Goal: Complete application form: Complete application form

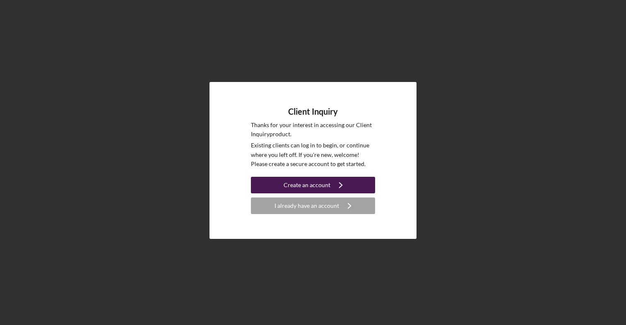
click at [310, 182] on div "Create an account" at bounding box center [307, 185] width 47 height 17
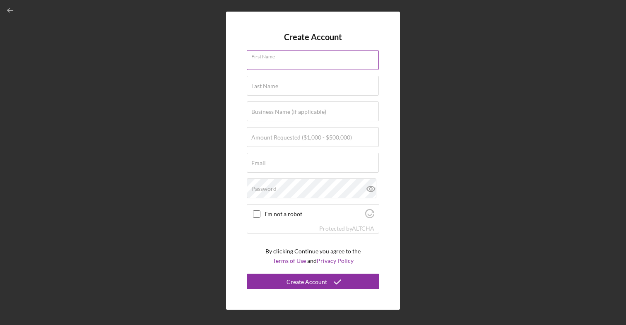
click at [283, 56] on div "First Name" at bounding box center [313, 60] width 132 height 21
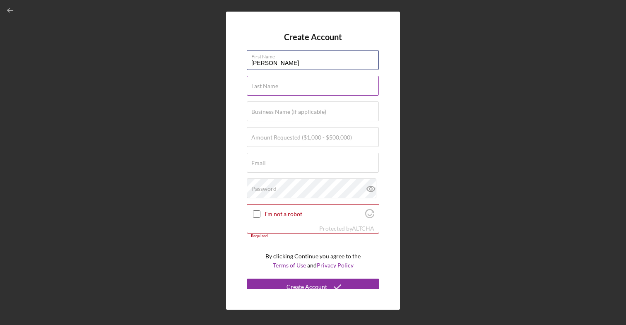
type input "[PERSON_NAME]"
click at [284, 85] on input "Last Name" at bounding box center [313, 86] width 132 height 20
type input "[PERSON_NAME]"
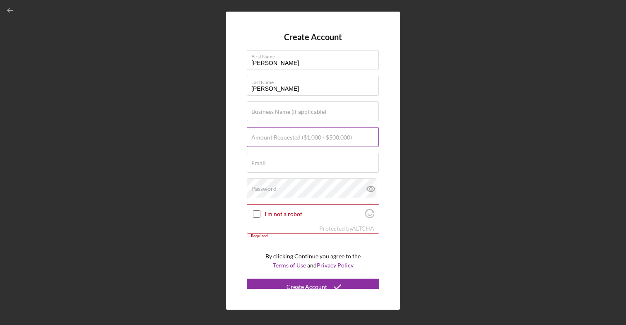
click at [271, 136] on label "Amount Requested ($1,000 - $500,000)" at bounding box center [301, 137] width 101 height 7
click at [271, 136] on input "Amount Requested ($1,000 - $500,000)" at bounding box center [313, 137] width 132 height 20
type input "$10,000"
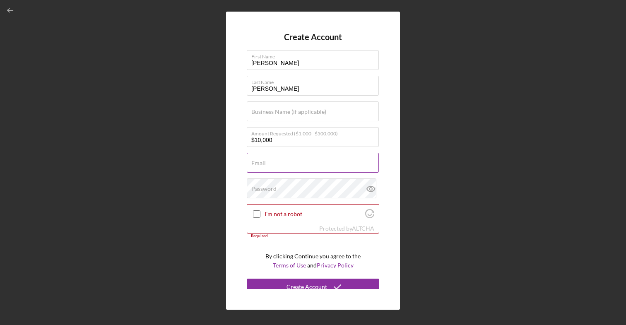
click at [272, 167] on input "Email" at bounding box center [313, 163] width 132 height 20
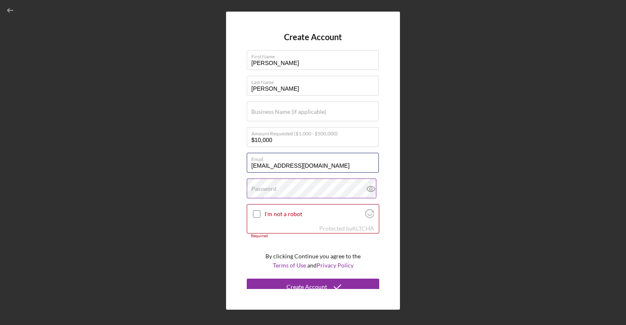
type input "[EMAIL_ADDRESS][DOMAIN_NAME]"
click at [267, 186] on label "Password" at bounding box center [263, 188] width 25 height 7
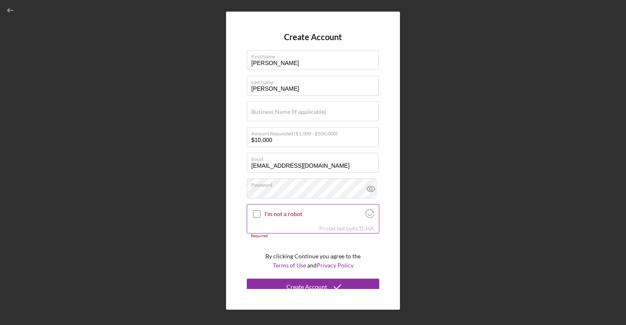
click at [255, 213] on input "I'm not a robot" at bounding box center [256, 213] width 7 height 7
checkbox input "true"
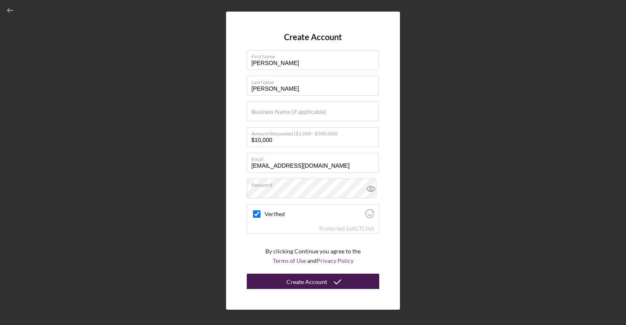
click at [302, 276] on div "Create Account" at bounding box center [306, 282] width 41 height 17
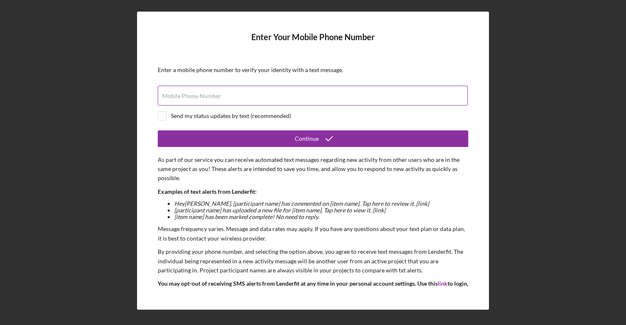
click at [342, 101] on input "Mobile Phone Number" at bounding box center [313, 96] width 310 height 20
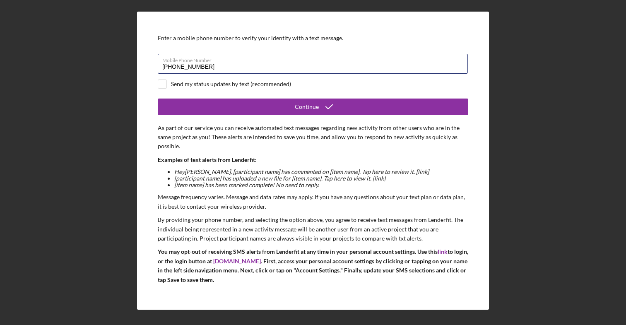
scroll to position [45, 0]
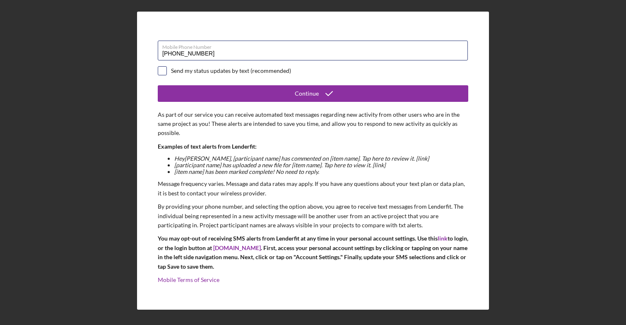
type input "[PHONE_NUMBER]"
click at [165, 69] on input "checkbox" at bounding box center [162, 71] width 8 height 8
checkbox input "true"
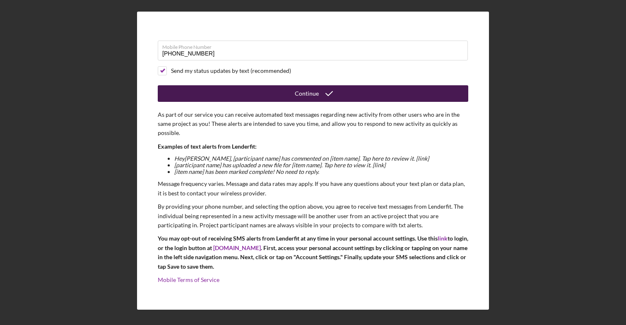
click at [312, 95] on div "Continue" at bounding box center [307, 93] width 24 height 17
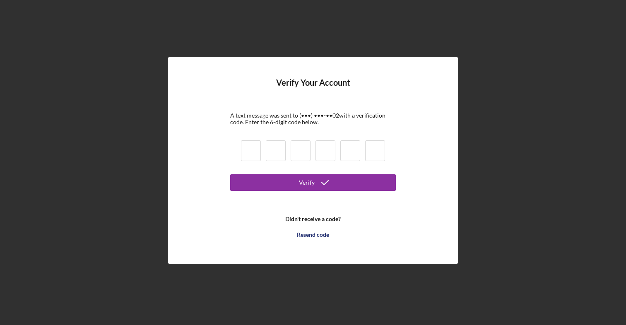
click at [253, 148] on input at bounding box center [251, 150] width 20 height 21
type input "6"
type input "4"
type input "5"
type input "2"
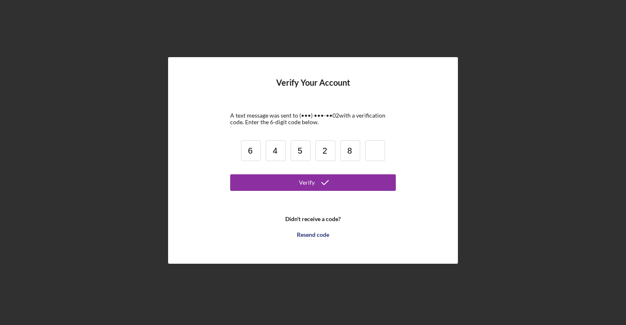
type input "8"
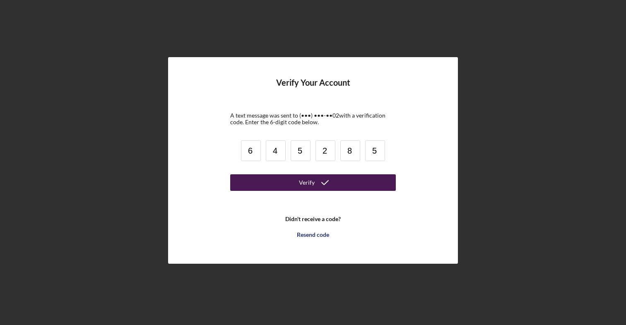
type input "5"
click at [271, 189] on button "Verify" at bounding box center [313, 182] width 166 height 17
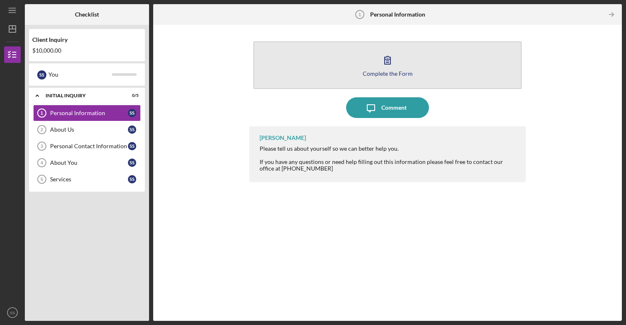
click at [390, 60] on icon "button" at bounding box center [387, 60] width 21 height 21
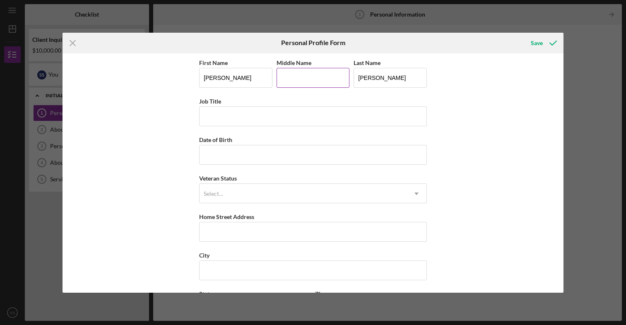
click at [299, 76] on input "Middle Name" at bounding box center [313, 78] width 73 height 20
type input "[PERSON_NAME]"
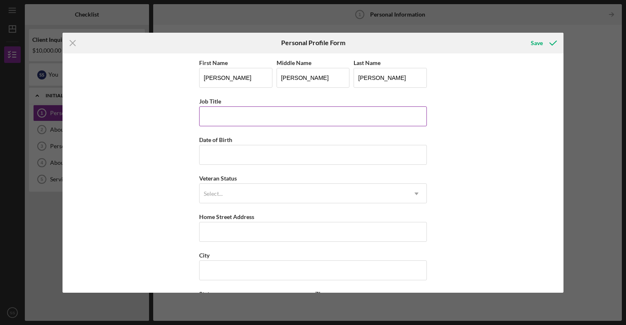
click at [259, 123] on input "Job Title" at bounding box center [313, 116] width 228 height 20
type input "Restoration Technitian"
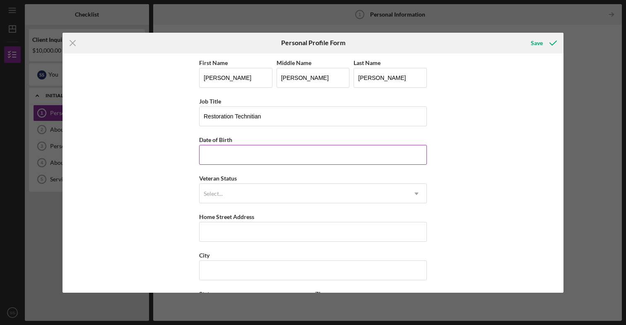
click at [250, 156] on input "Date of Birth" at bounding box center [313, 155] width 228 height 20
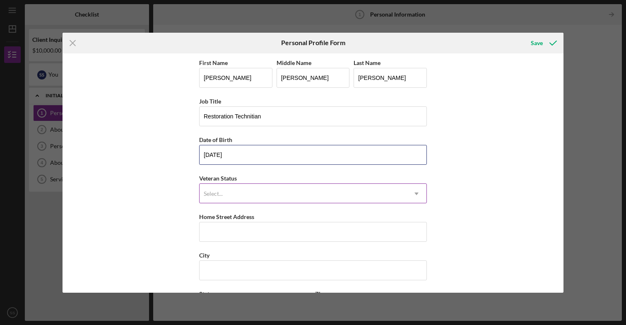
type input "[DATE]"
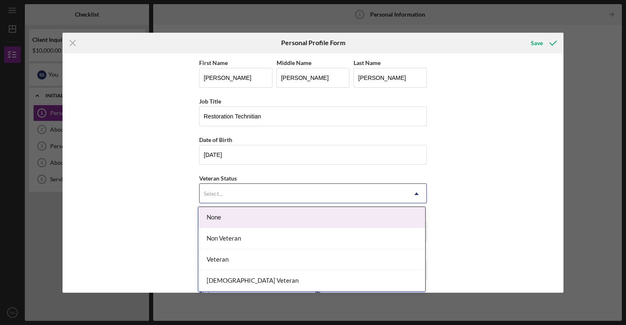
click at [249, 190] on div "Select..." at bounding box center [303, 193] width 207 height 19
click at [242, 219] on div "None" at bounding box center [311, 217] width 227 height 21
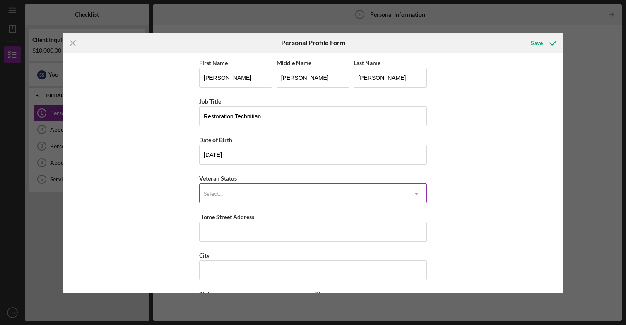
click at [255, 188] on div "Select..." at bounding box center [303, 193] width 207 height 19
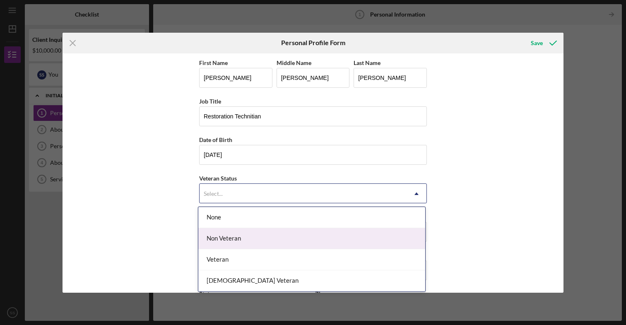
click at [243, 239] on div "Non Veteran" at bounding box center [311, 238] width 227 height 21
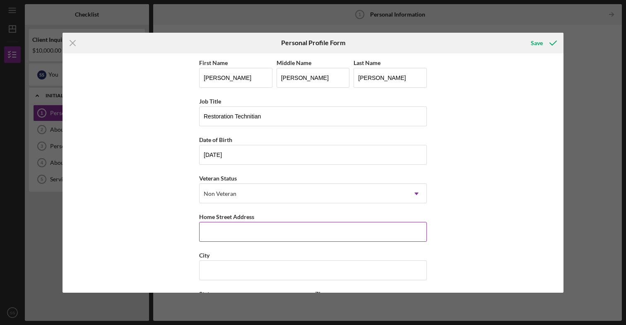
click at [246, 235] on input "Home Street Address" at bounding box center [313, 232] width 228 height 20
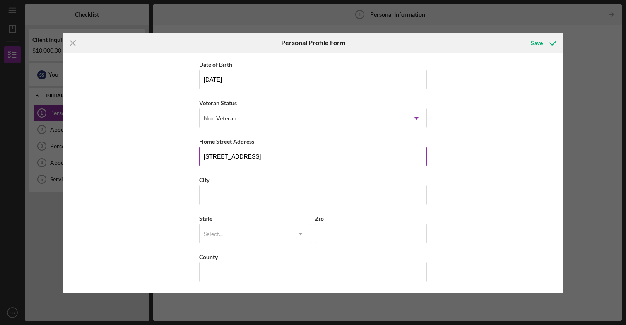
scroll to position [76, 0]
type input "[STREET_ADDRESS]"
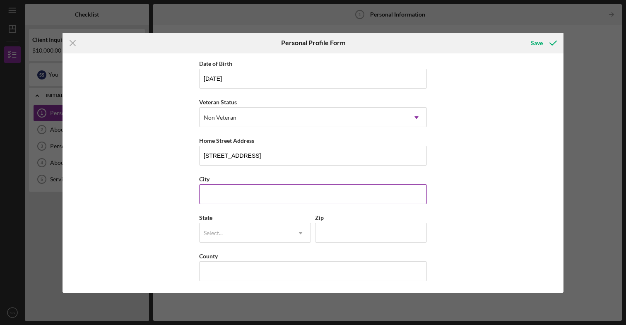
click at [255, 197] on input "City" at bounding box center [313, 194] width 228 height 20
type input "Green Bay"
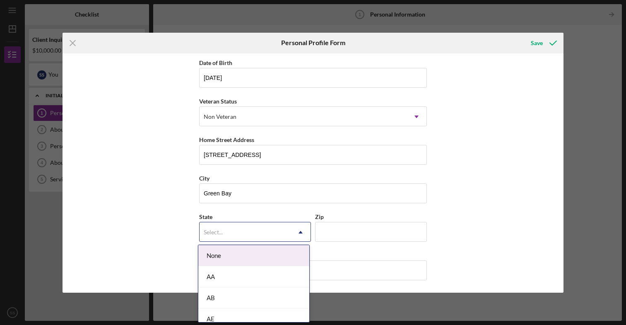
click at [236, 226] on div "Select..." at bounding box center [245, 232] width 91 height 19
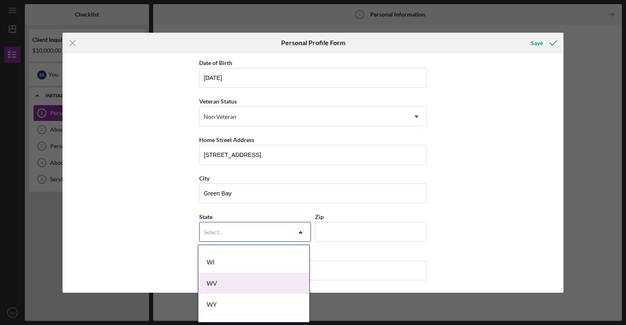
scroll to position [1513, 0]
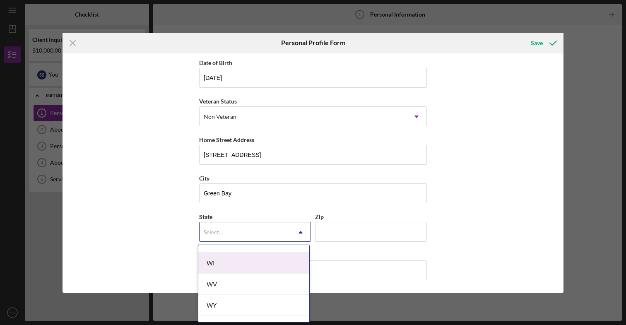
click at [240, 265] on div "WI" at bounding box center [253, 263] width 111 height 21
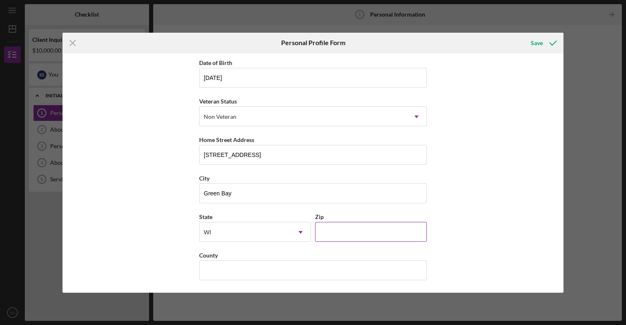
click at [337, 229] on input "Zip" at bounding box center [371, 232] width 112 height 20
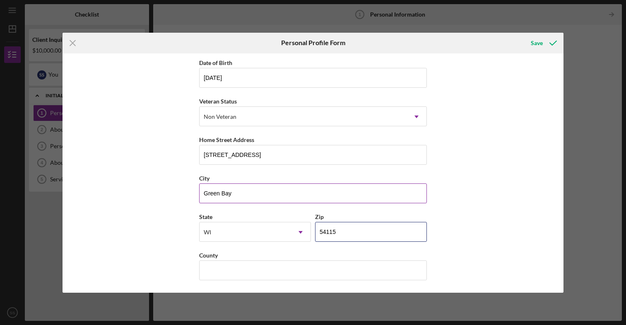
type input "54115"
click at [241, 192] on input "Green Bay" at bounding box center [313, 193] width 228 height 20
type input "G"
type input "DePere"
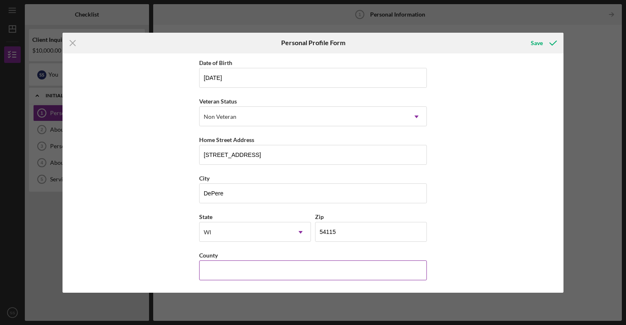
click at [220, 268] on input "County" at bounding box center [313, 270] width 228 height 20
type input "Brown"
click at [547, 39] on icon "submit" at bounding box center [553, 43] width 21 height 21
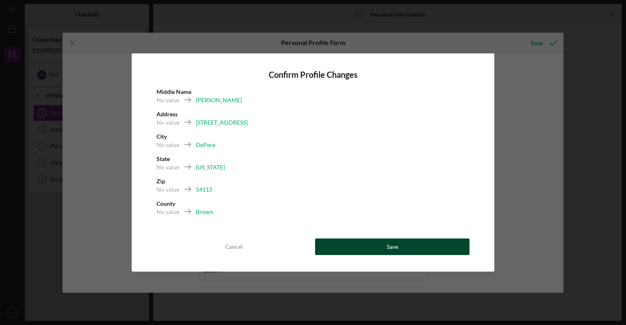
click at [392, 243] on div "Save" at bounding box center [393, 246] width 12 height 17
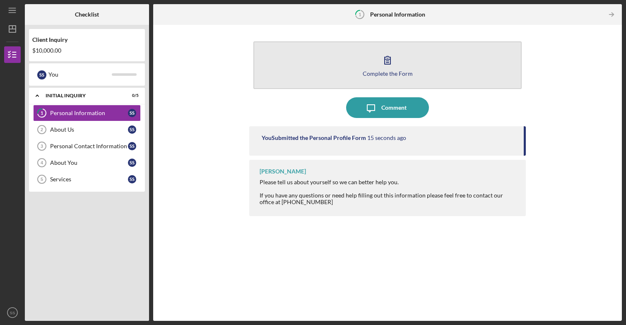
click at [395, 69] on icon "button" at bounding box center [387, 60] width 21 height 21
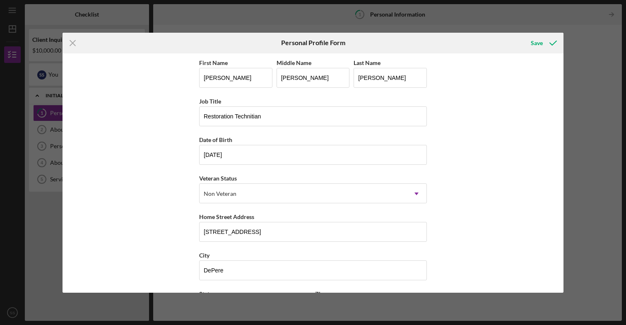
click at [542, 33] on div "Save" at bounding box center [542, 43] width 41 height 21
click at [539, 44] on div "Save" at bounding box center [537, 43] width 12 height 17
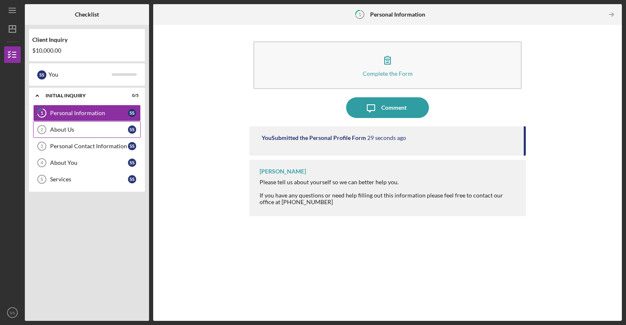
click at [93, 127] on div "About Us" at bounding box center [89, 129] width 78 height 7
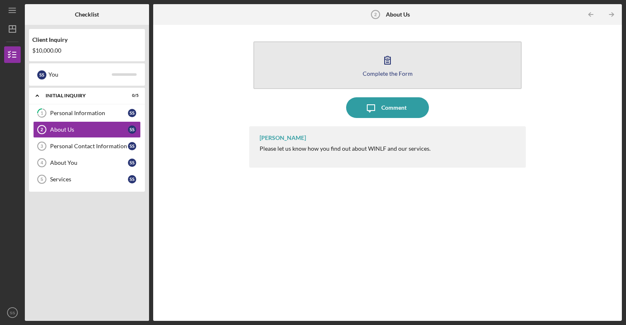
click at [383, 67] on icon "button" at bounding box center [387, 60] width 21 height 21
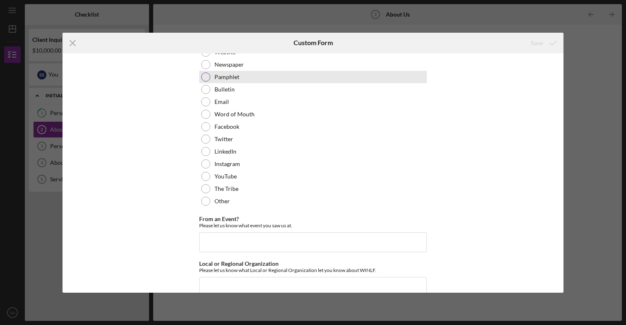
scroll to position [71, 0]
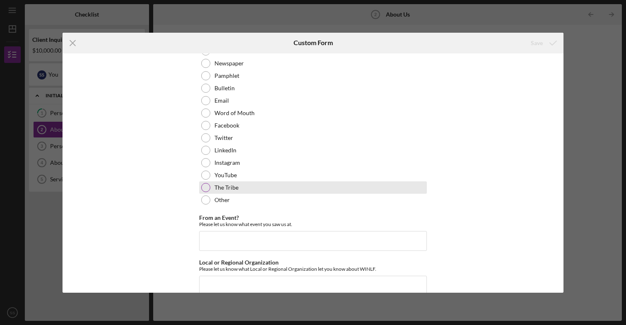
click at [202, 188] on div at bounding box center [205, 187] width 9 height 9
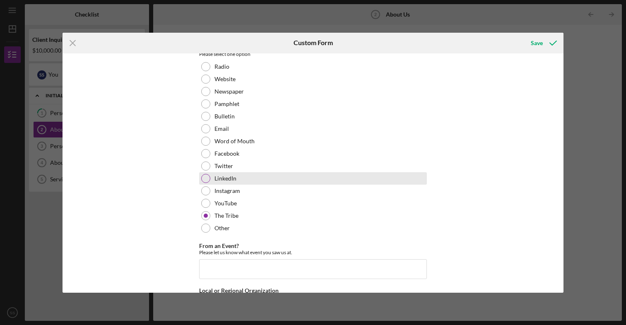
scroll to position [46, 0]
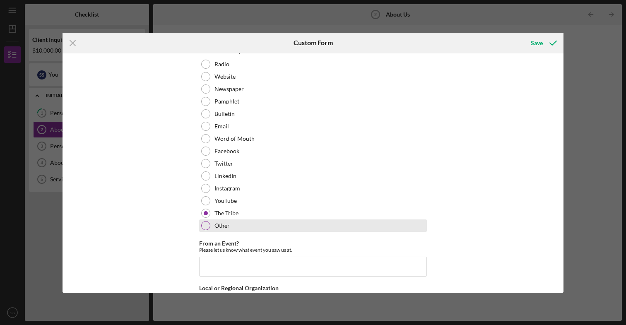
click at [206, 226] on div at bounding box center [205, 225] width 9 height 9
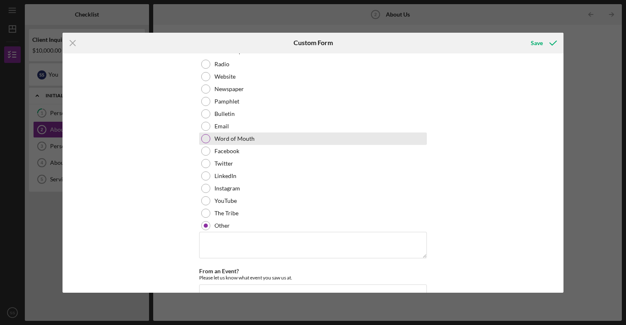
click at [207, 140] on div at bounding box center [205, 138] width 9 height 9
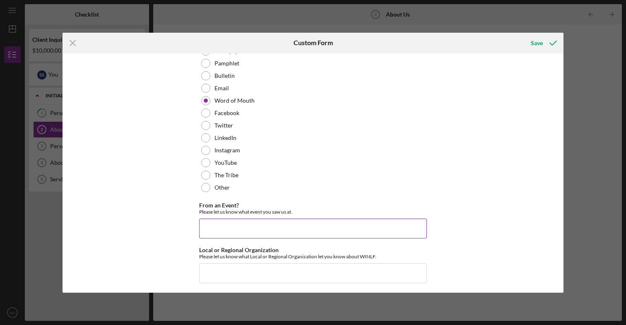
scroll to position [87, 0]
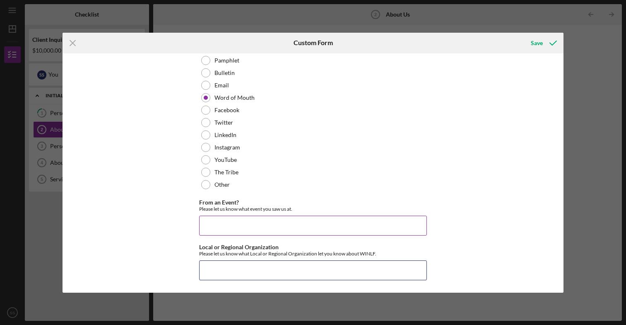
click at [251, 267] on input "Local or Regional Organization" at bounding box center [313, 270] width 228 height 20
type input "Oneida Center for Self sufficiency"
click at [537, 37] on div "Save" at bounding box center [537, 43] width 12 height 17
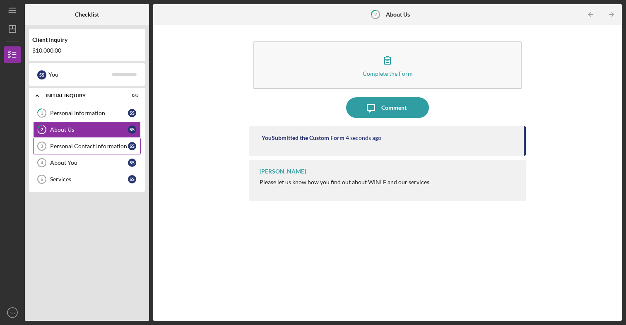
click at [118, 146] on div "Personal Contact Information" at bounding box center [89, 146] width 78 height 7
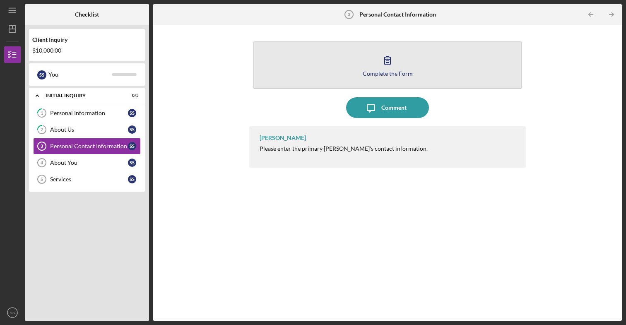
click at [380, 74] on div "Complete the Form" at bounding box center [388, 73] width 50 height 6
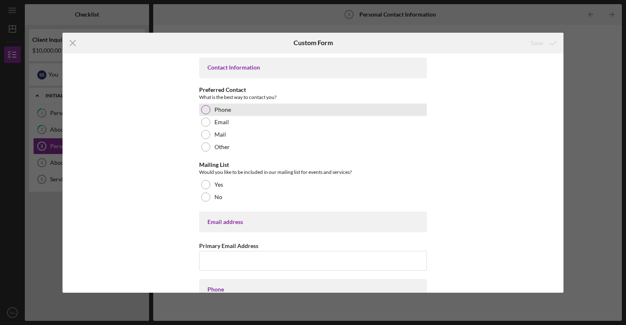
click at [205, 110] on div at bounding box center [205, 109] width 9 height 9
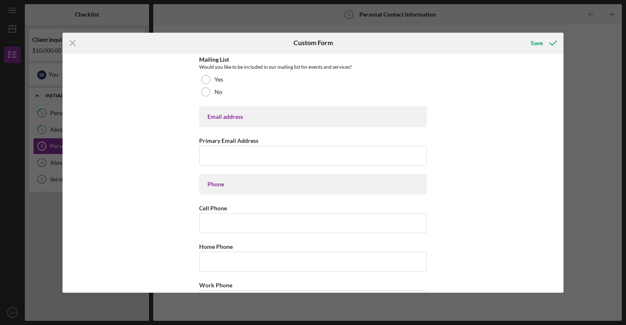
scroll to position [106, 0]
click at [215, 153] on input "Primary Email Address" at bounding box center [313, 155] width 228 height 20
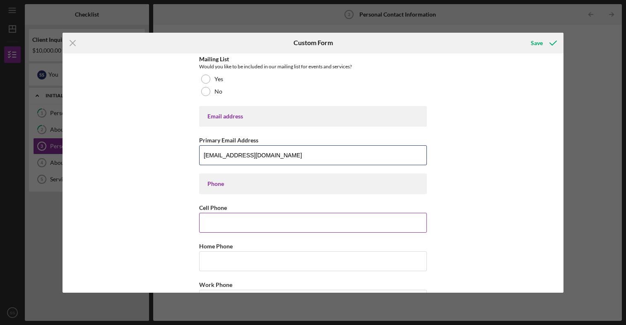
type input "[EMAIL_ADDRESS][DOMAIN_NAME]"
click at [203, 222] on input "Cell Phone" at bounding box center [313, 223] width 228 height 20
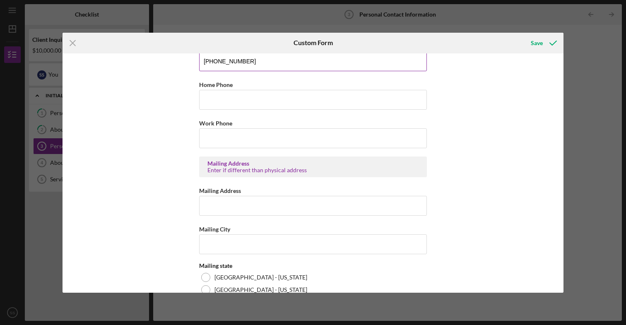
scroll to position [268, 0]
type input "[PHONE_NUMBER]"
click at [210, 202] on input "Mailing Address" at bounding box center [313, 205] width 228 height 20
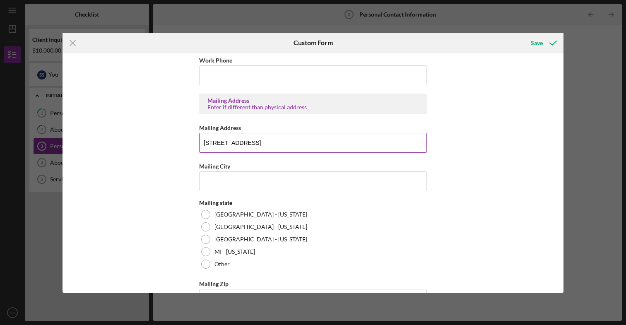
scroll to position [337, 0]
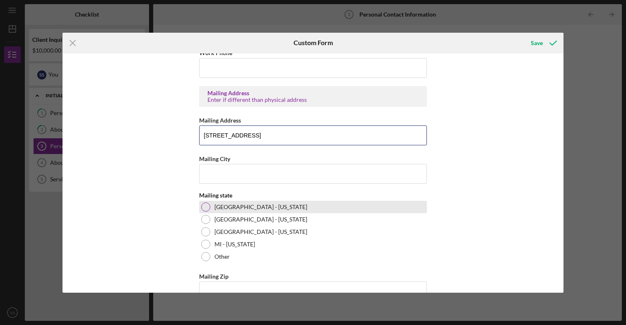
type input "[STREET_ADDRESS]"
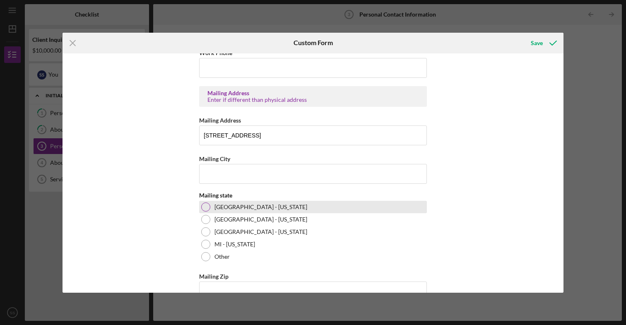
click at [206, 208] on div at bounding box center [205, 206] width 9 height 9
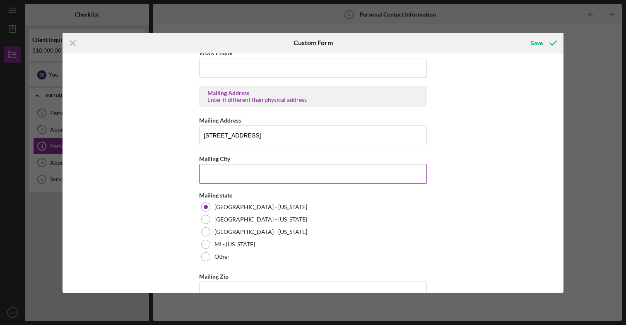
click at [270, 178] on input "Mailing City" at bounding box center [313, 174] width 228 height 20
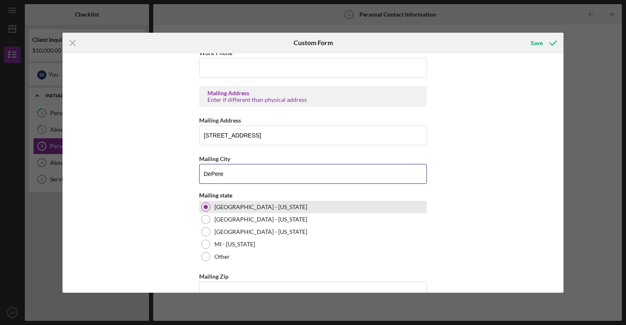
scroll to position [359, 0]
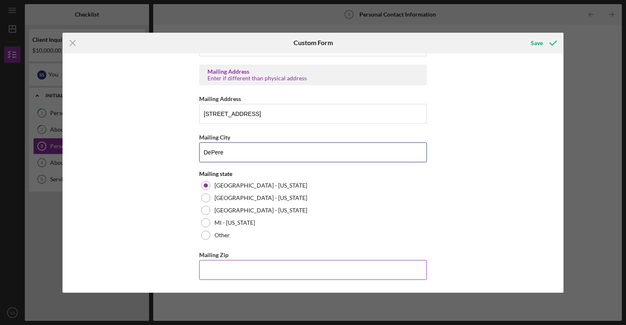
type input "DePere"
click at [267, 270] on input "Mailing Zip" at bounding box center [313, 270] width 228 height 20
type input "54,115"
click at [550, 43] on polyline "submit" at bounding box center [553, 43] width 7 height 4
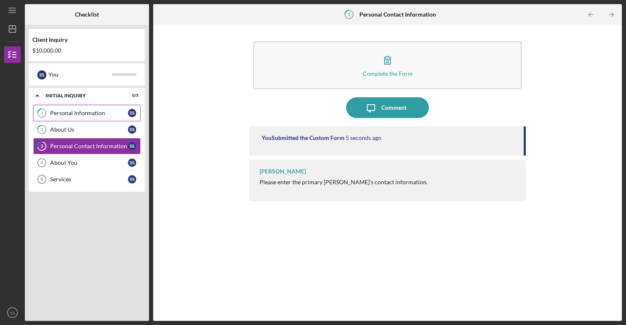
click at [86, 118] on link "1 Personal Information S S" at bounding box center [87, 113] width 108 height 17
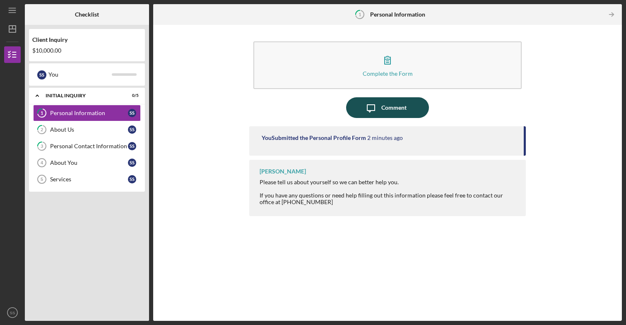
click at [385, 114] on div "Comment" at bounding box center [393, 107] width 25 height 21
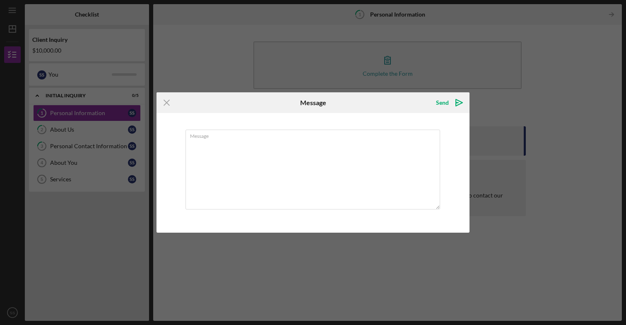
type textarea "H"
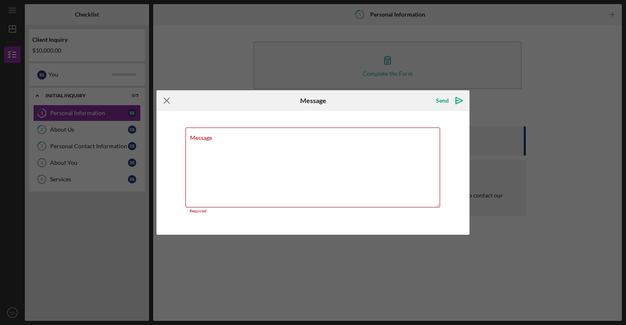
click at [166, 101] on icon "Icon/Menu Close" at bounding box center [166, 100] width 21 height 21
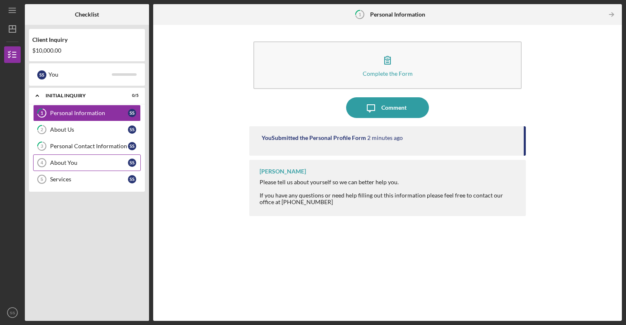
click at [102, 166] on div "About You" at bounding box center [89, 162] width 78 height 7
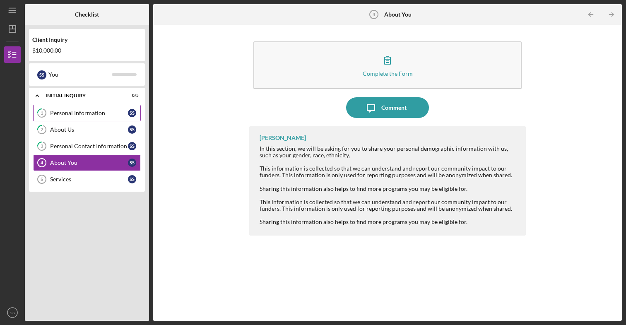
click at [83, 118] on link "1 Personal Information S S" at bounding box center [87, 113] width 108 height 17
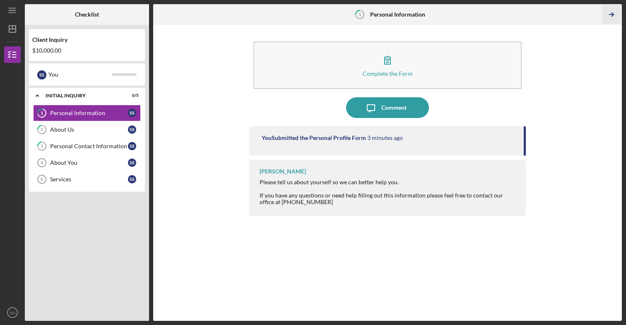
click at [613, 13] on icon "Icon/Table Pagination Arrow" at bounding box center [611, 14] width 19 height 19
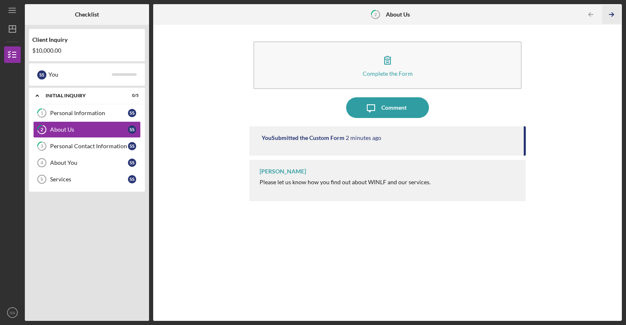
click at [613, 13] on icon "Icon/Table Pagination Arrow" at bounding box center [611, 14] width 19 height 19
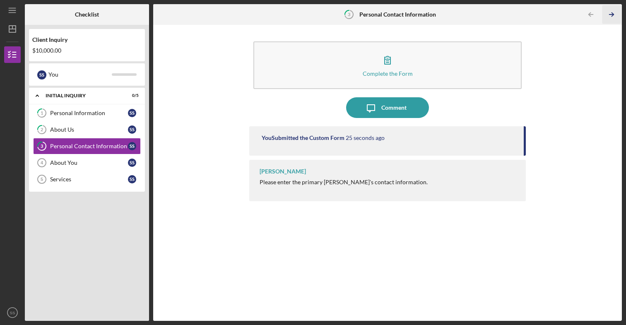
click at [613, 13] on icon "Icon/Table Pagination Arrow" at bounding box center [611, 14] width 19 height 19
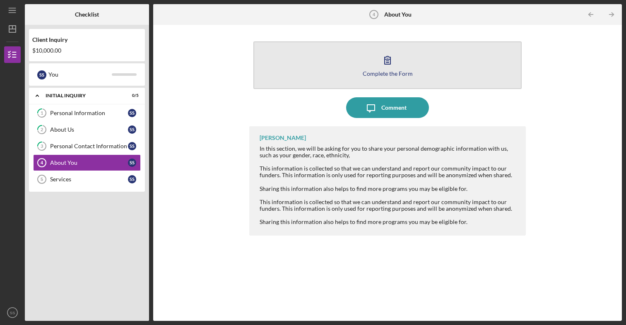
click at [385, 69] on icon "button" at bounding box center [387, 60] width 21 height 21
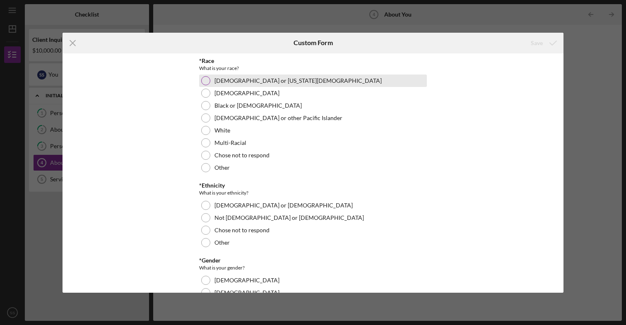
click at [206, 82] on div at bounding box center [205, 80] width 9 height 9
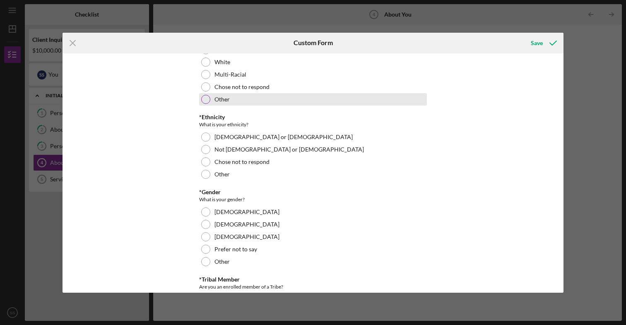
scroll to position [69, 0]
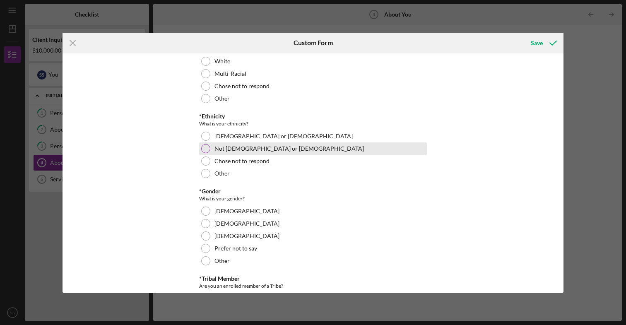
click at [207, 149] on div at bounding box center [205, 148] width 9 height 9
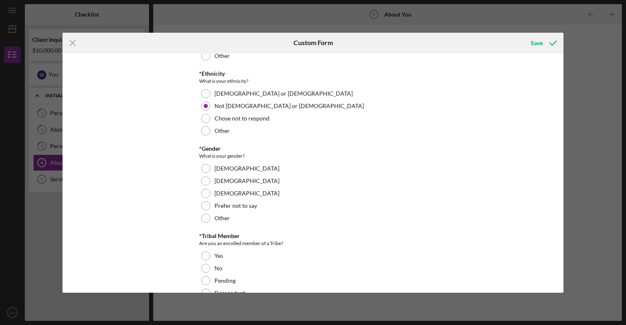
scroll to position [112, 0]
click at [204, 169] on div at bounding box center [205, 168] width 9 height 9
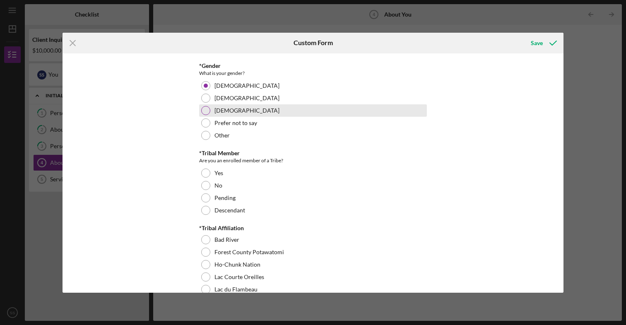
scroll to position [201, 0]
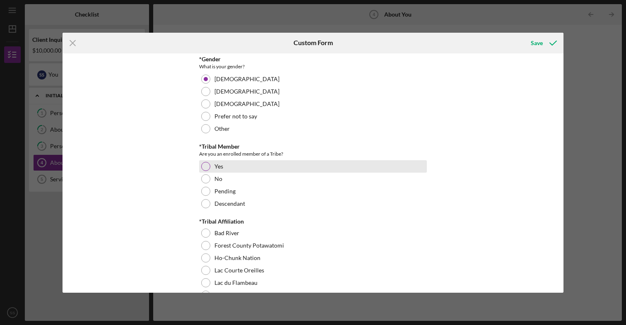
click at [202, 165] on div at bounding box center [205, 166] width 9 height 9
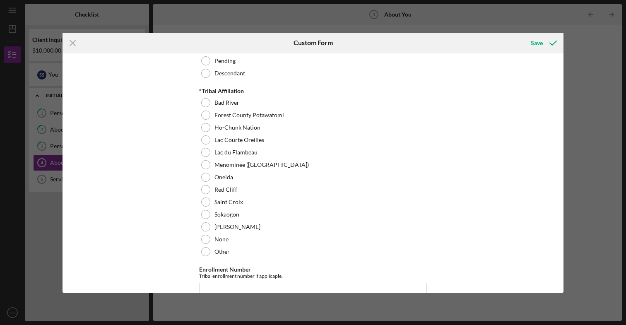
scroll to position [332, 0]
click at [205, 177] on div at bounding box center [205, 176] width 9 height 9
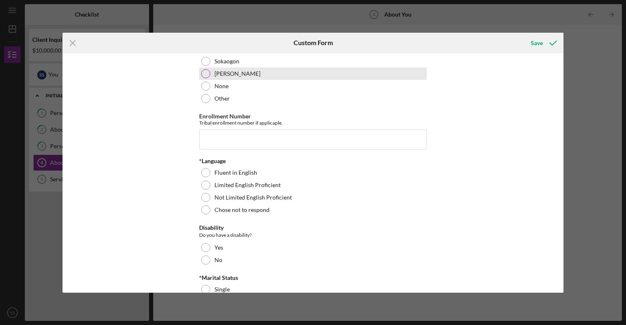
scroll to position [507, 0]
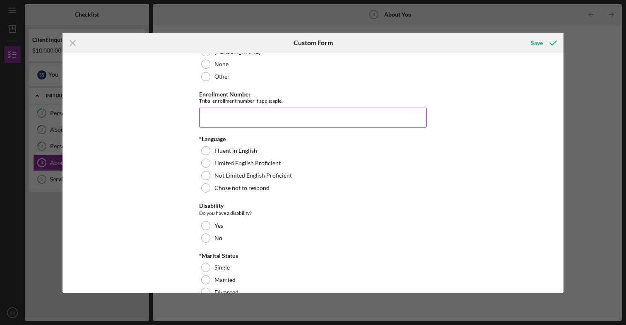
click at [311, 123] on input "Enrollment Number" at bounding box center [313, 118] width 228 height 20
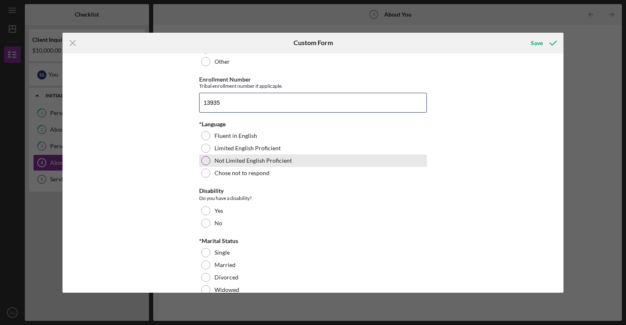
scroll to position [522, 0]
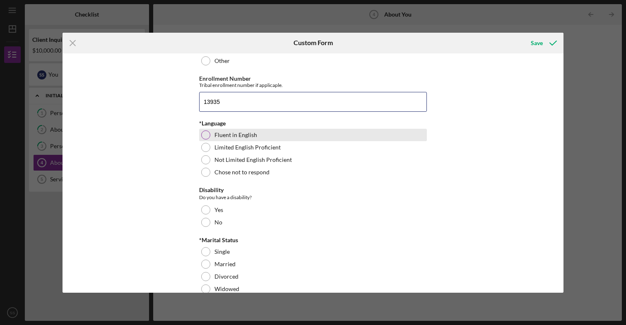
type input "13935"
click at [210, 136] on div "Fluent in English" at bounding box center [313, 135] width 228 height 12
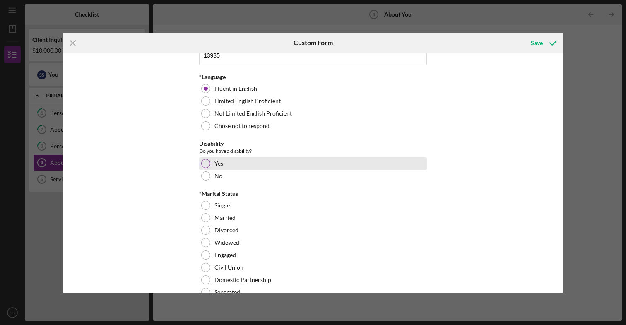
scroll to position [569, 0]
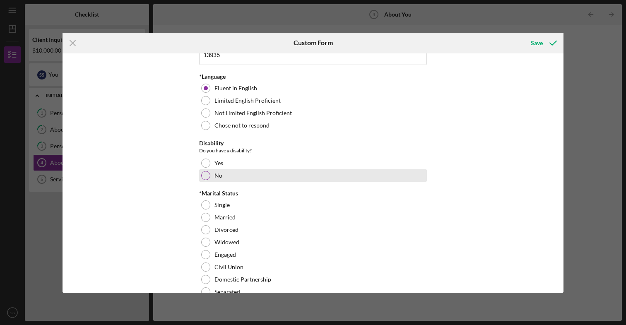
click at [204, 177] on div at bounding box center [205, 175] width 9 height 9
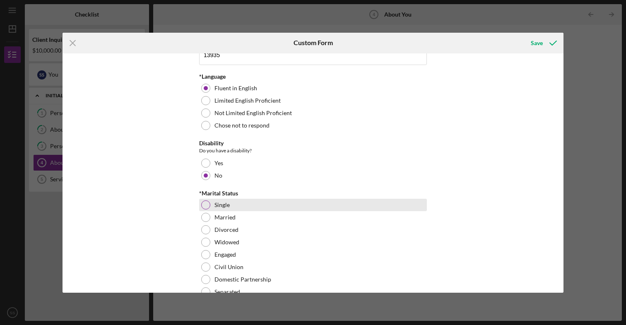
click at [205, 206] on div at bounding box center [205, 204] width 9 height 9
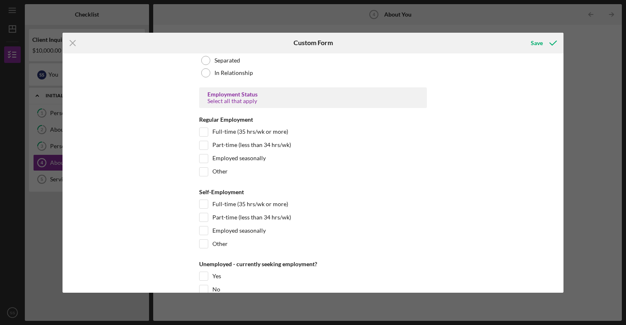
scroll to position [802, 0]
click at [205, 131] on input "Full-time (35 hrs/wk or more)" at bounding box center [204, 130] width 8 height 8
checkbox input "true"
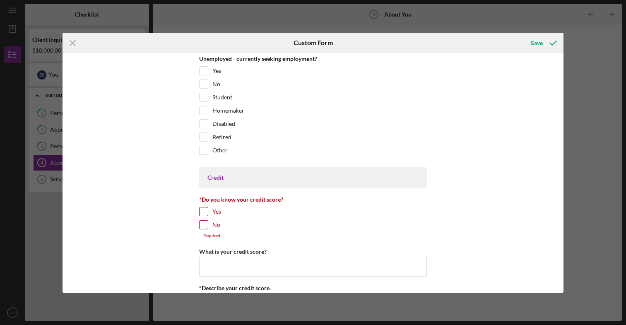
scroll to position [977, 0]
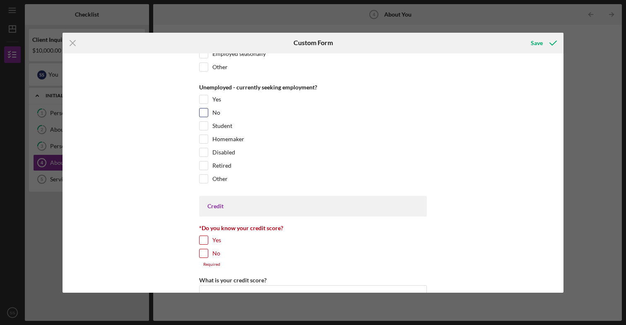
click at [203, 115] on input "No" at bounding box center [204, 112] width 8 height 8
checkbox input "true"
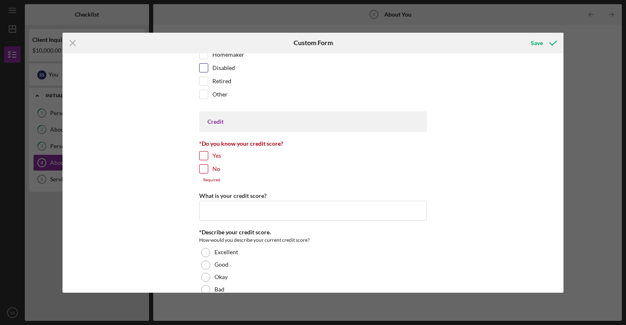
scroll to position [1066, 0]
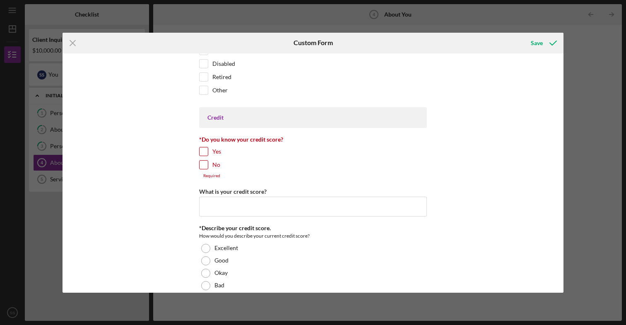
click at [203, 152] on input "Yes" at bounding box center [204, 151] width 8 height 8
checkbox input "true"
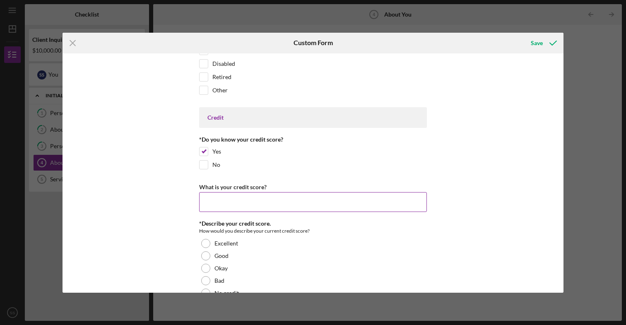
click at [239, 205] on input "What is your credit score?" at bounding box center [313, 202] width 228 height 20
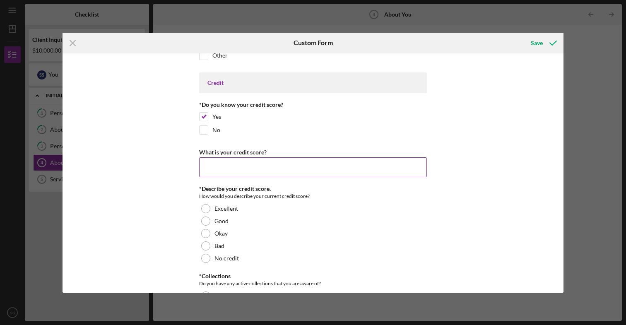
scroll to position [1103, 0]
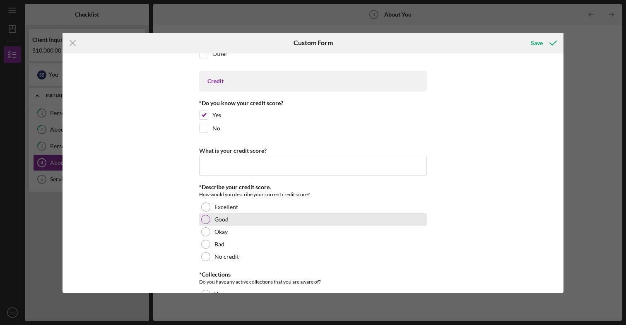
click at [206, 221] on div at bounding box center [205, 219] width 9 height 9
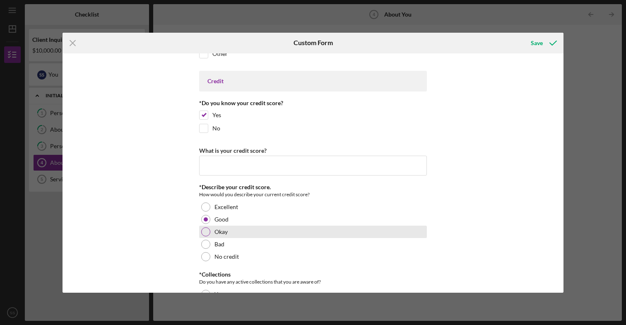
click at [209, 230] on div at bounding box center [205, 231] width 9 height 9
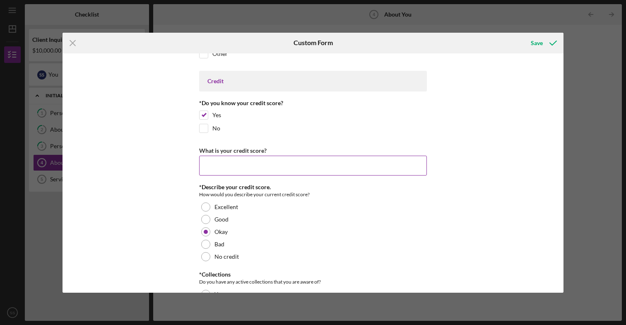
click at [229, 167] on input "What is your credit score?" at bounding box center [313, 166] width 228 height 20
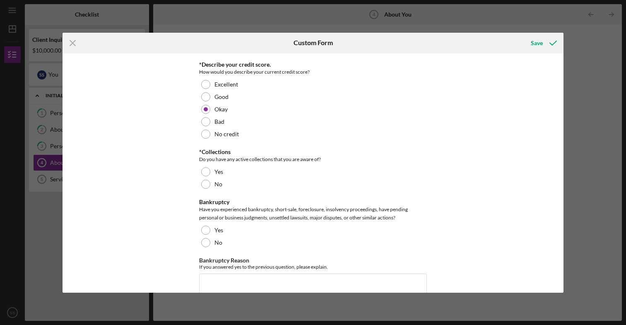
scroll to position [1226, 0]
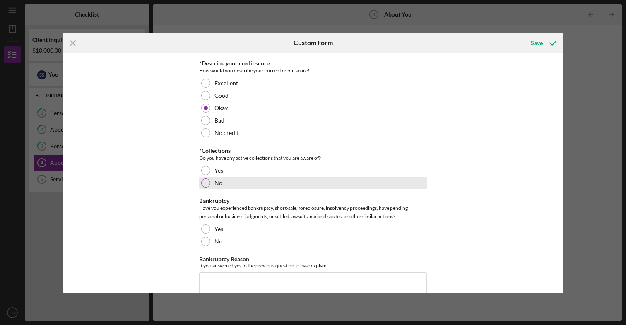
type input "628"
click at [207, 183] on div at bounding box center [205, 182] width 9 height 9
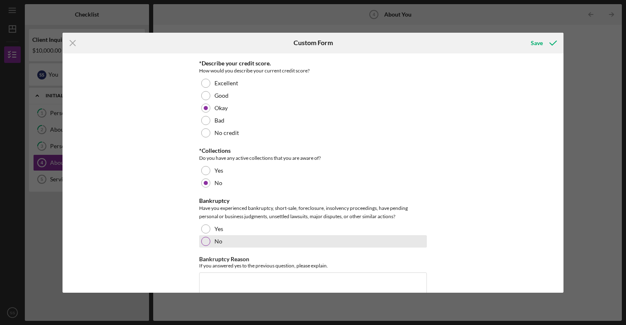
click at [204, 241] on div at bounding box center [205, 241] width 9 height 9
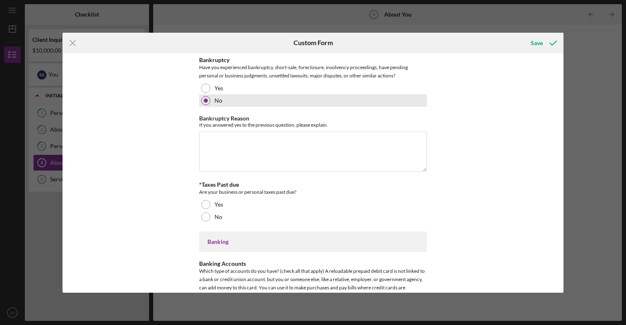
scroll to position [1371, 0]
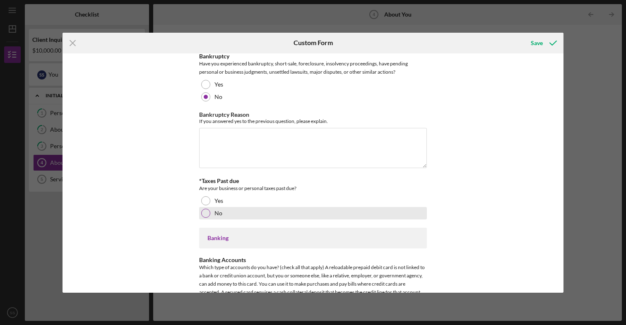
click at [205, 215] on div at bounding box center [205, 213] width 9 height 9
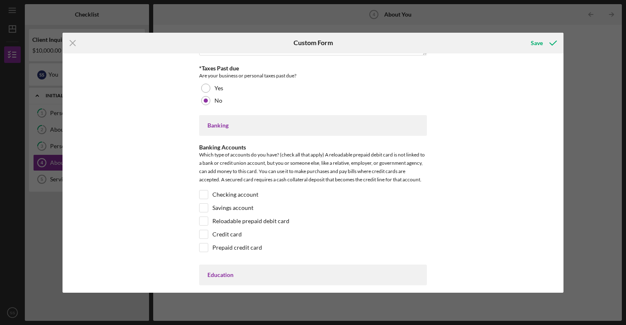
scroll to position [1484, 0]
click at [203, 193] on input "Checking account" at bounding box center [204, 194] width 8 height 8
checkbox input "true"
click at [205, 205] on input "Savings account" at bounding box center [204, 207] width 8 height 8
checkbox input "true"
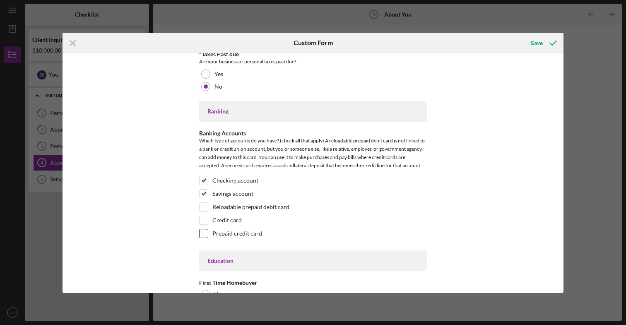
scroll to position [1506, 0]
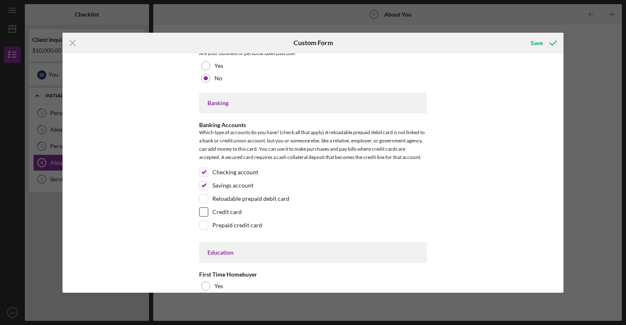
click at [204, 212] on input "Credit card" at bounding box center [204, 212] width 8 height 8
checkbox input "true"
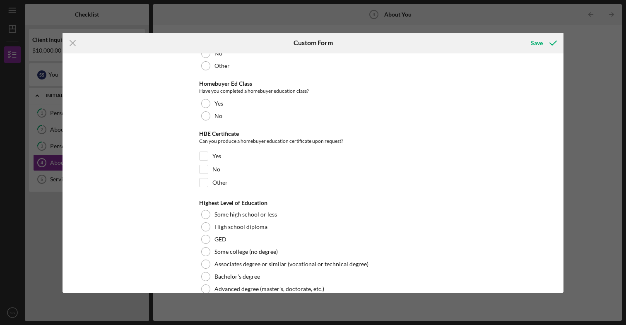
scroll to position [1766, 0]
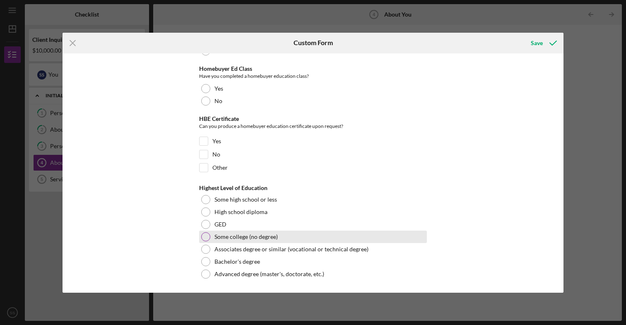
click at [205, 238] on div at bounding box center [205, 236] width 9 height 9
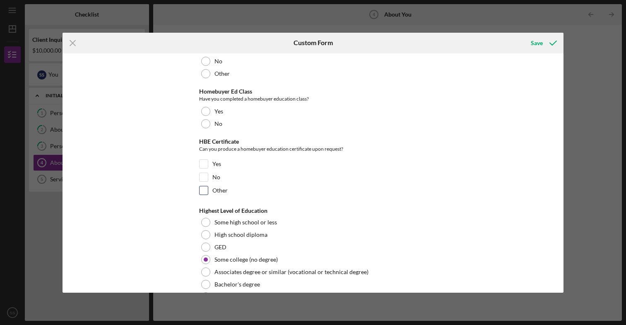
scroll to position [1740, 0]
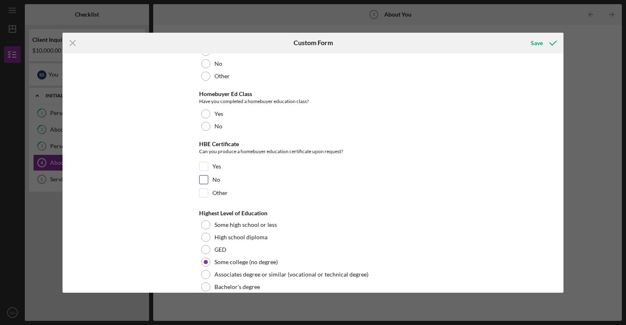
click at [205, 180] on input "No" at bounding box center [204, 180] width 8 height 8
checkbox input "true"
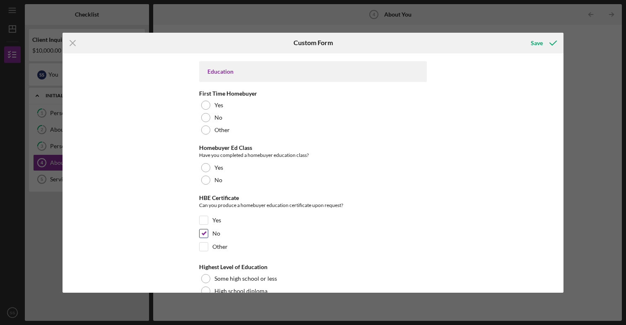
scroll to position [1686, 0]
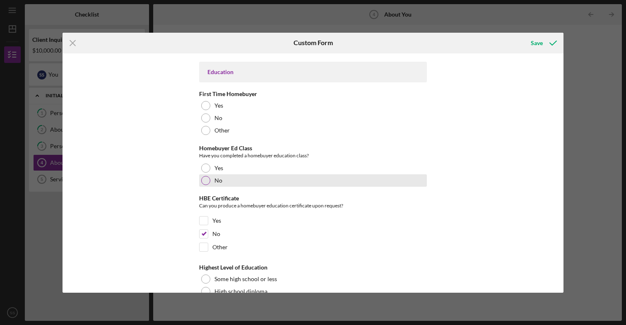
click at [206, 181] on div at bounding box center [205, 180] width 9 height 9
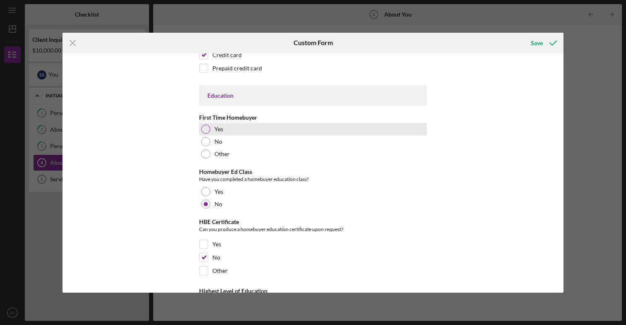
scroll to position [1662, 0]
click at [205, 131] on div at bounding box center [205, 129] width 9 height 9
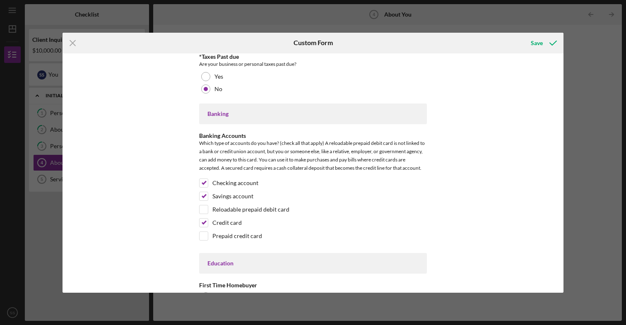
scroll to position [1493, 0]
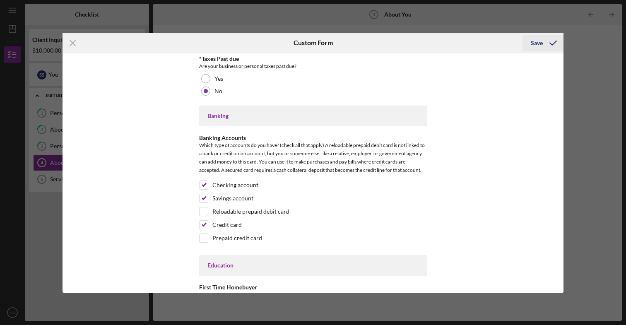
click at [553, 40] on icon "submit" at bounding box center [553, 43] width 21 height 21
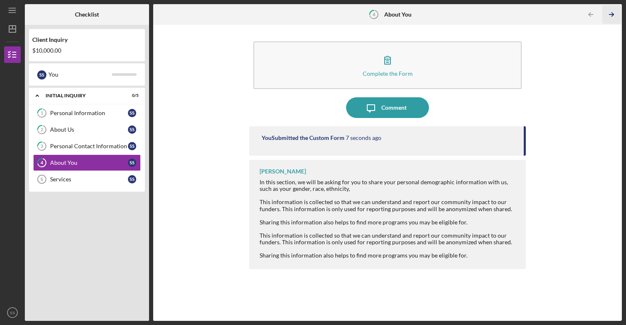
click at [613, 16] on icon "Icon/Table Pagination Arrow" at bounding box center [611, 14] width 19 height 19
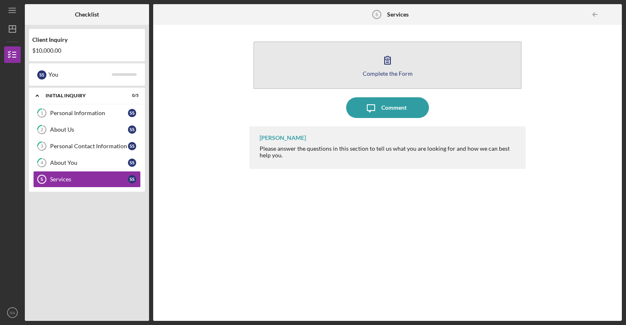
click at [397, 76] on button "Complete the Form Form" at bounding box center [387, 65] width 268 height 48
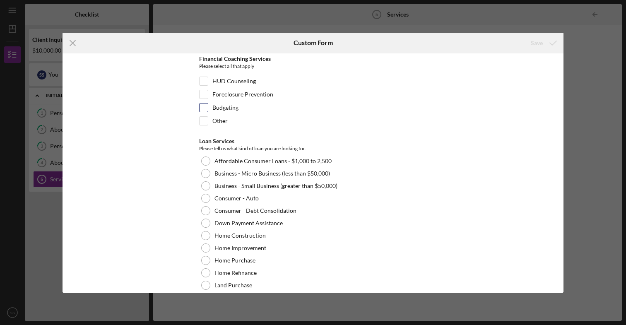
scroll to position [33, 0]
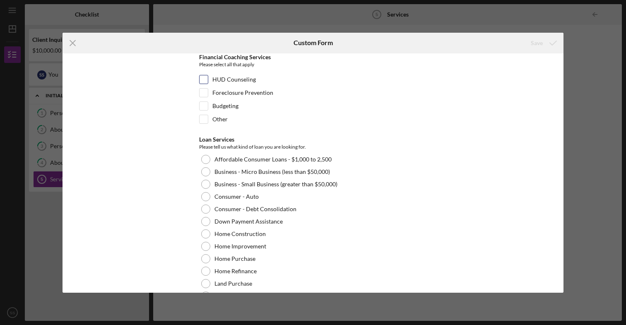
click at [202, 80] on input "HUD Counseling" at bounding box center [204, 79] width 8 height 8
checkbox input "true"
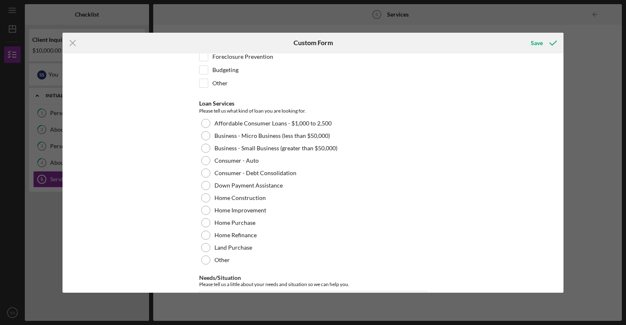
scroll to position [70, 0]
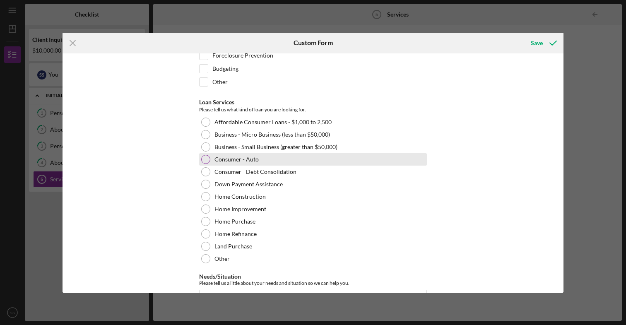
click at [204, 159] on div at bounding box center [205, 159] width 9 height 9
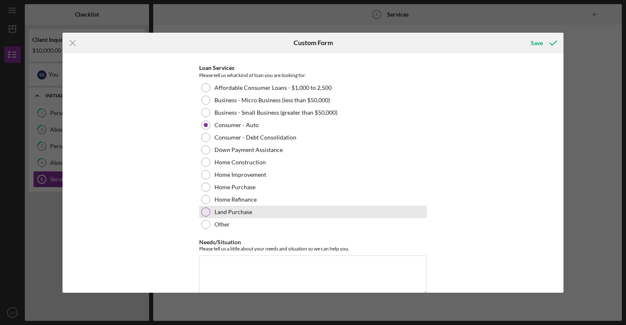
scroll to position [120, 0]
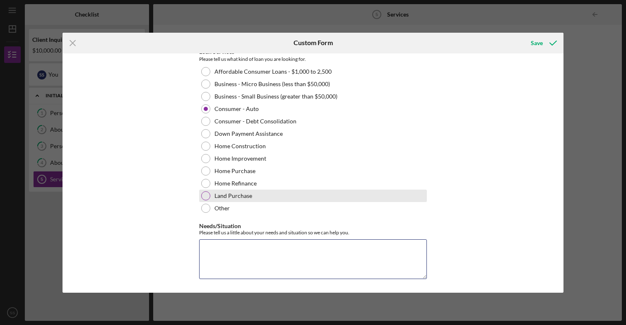
click at [291, 248] on textarea "Needs/Situation" at bounding box center [313, 259] width 228 height 40
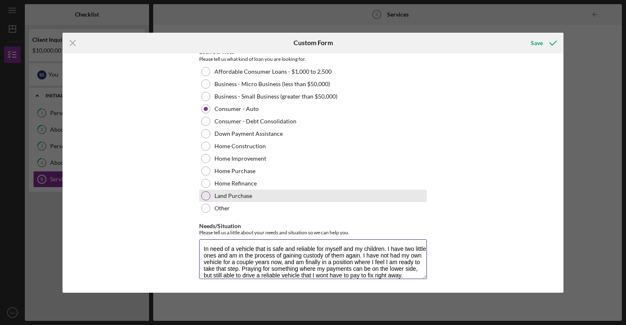
scroll to position [7, 0]
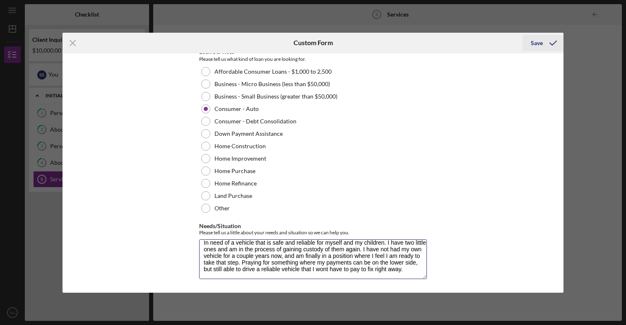
type textarea "In need of a vehicle that is safe and reliable for myself and my children. I ha…"
click at [554, 39] on icon "submit" at bounding box center [553, 43] width 21 height 21
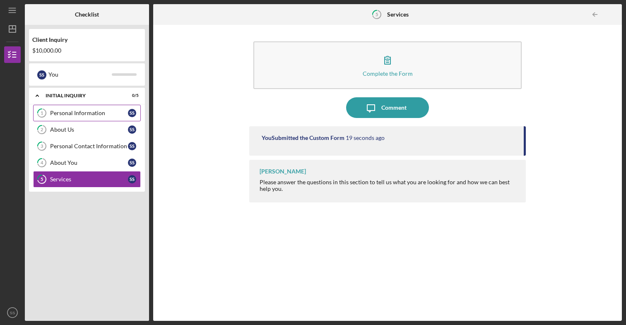
click at [45, 112] on icon "1" at bounding box center [41, 113] width 21 height 21
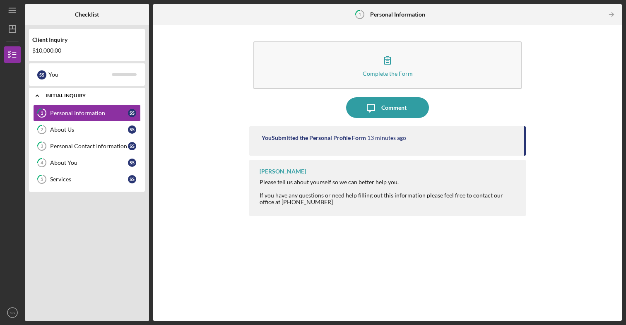
click at [84, 96] on div "Initial Inquiry" at bounding box center [90, 95] width 89 height 5
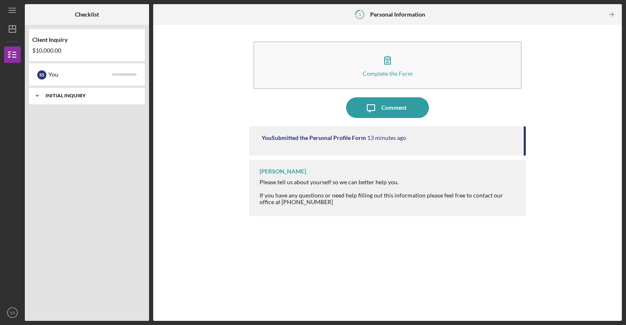
click at [84, 96] on div "Initial Inquiry" at bounding box center [90, 95] width 89 height 5
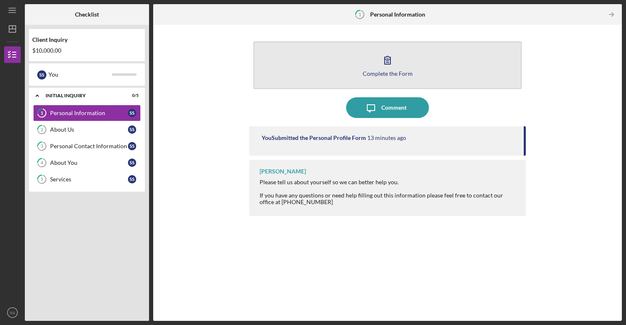
click at [410, 62] on button "Complete the Form Form" at bounding box center [387, 65] width 268 height 48
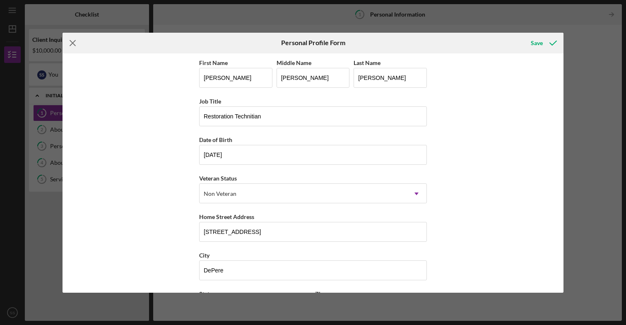
click at [74, 45] on line at bounding box center [72, 42] width 5 height 5
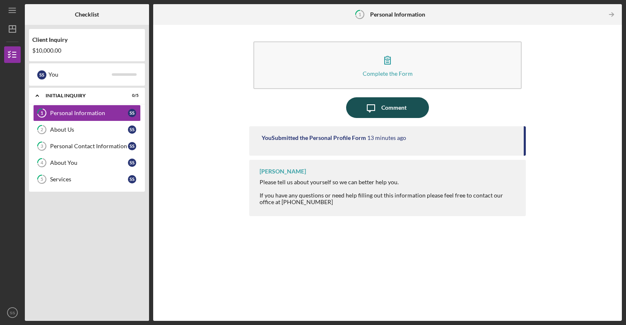
click at [389, 109] on div "Comment" at bounding box center [393, 107] width 25 height 21
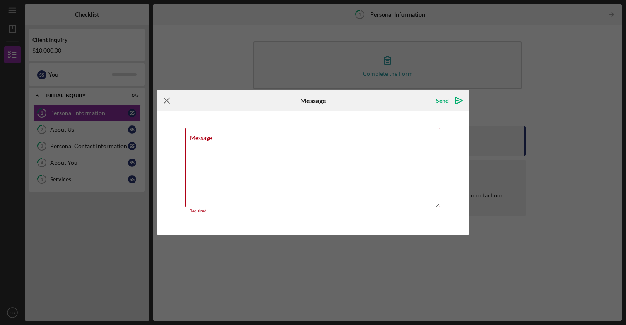
click at [166, 101] on icon "Icon/Menu Close" at bounding box center [166, 100] width 21 height 21
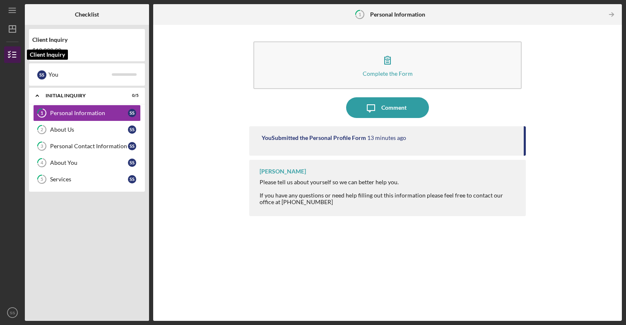
click at [14, 55] on line "button" at bounding box center [14, 55] width 4 height 0
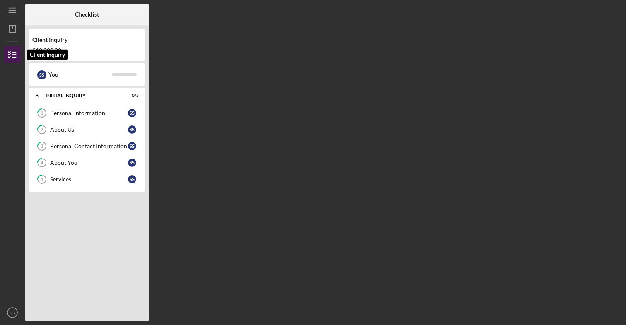
click at [14, 55] on line "button" at bounding box center [14, 55] width 4 height 0
click at [14, 28] on icon "Icon/Dashboard" at bounding box center [12, 29] width 21 height 21
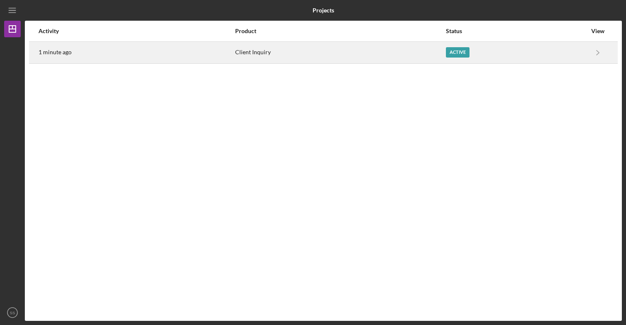
click at [460, 55] on div "Active" at bounding box center [458, 52] width 24 height 10
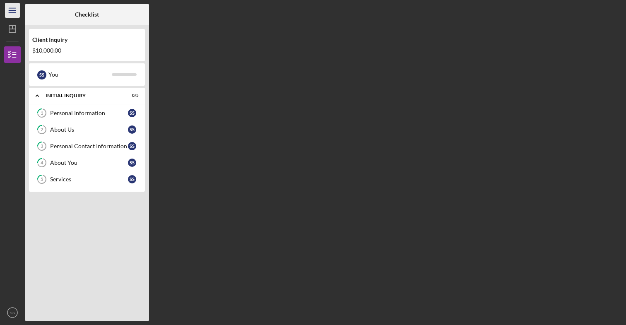
click at [10, 10] on line "button" at bounding box center [12, 10] width 7 height 0
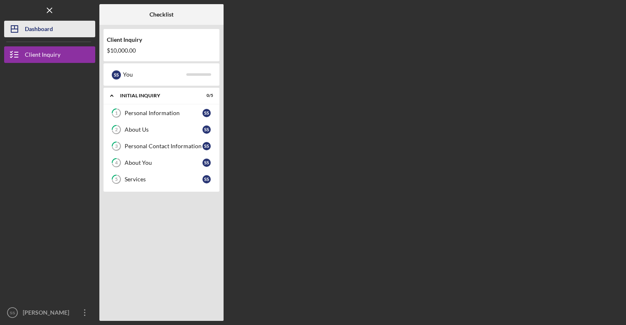
click at [34, 33] on div "Dashboard" at bounding box center [39, 30] width 28 height 19
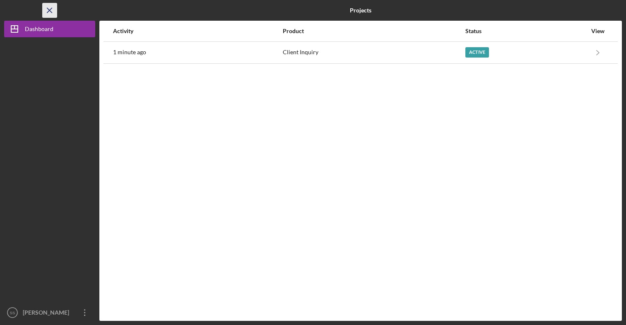
click at [48, 11] on icon "Icon/Menu Close" at bounding box center [50, 10] width 19 height 19
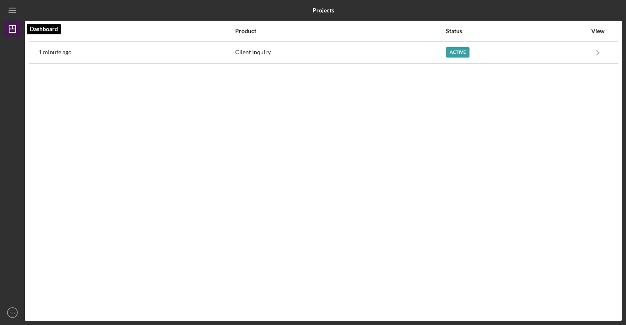
click at [12, 30] on icon "Icon/Dashboard" at bounding box center [12, 29] width 21 height 21
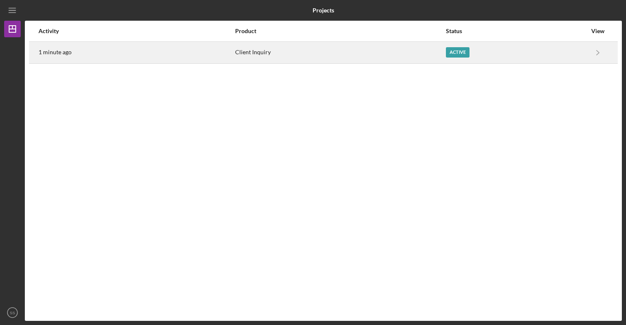
click at [456, 52] on div "Active" at bounding box center [458, 52] width 24 height 10
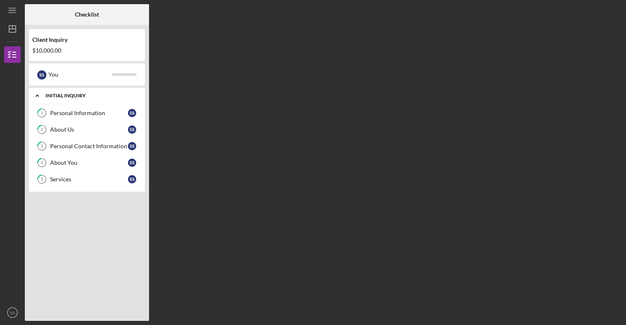
click at [138, 95] on div "Initial Inquiry" at bounding box center [92, 95] width 93 height 5
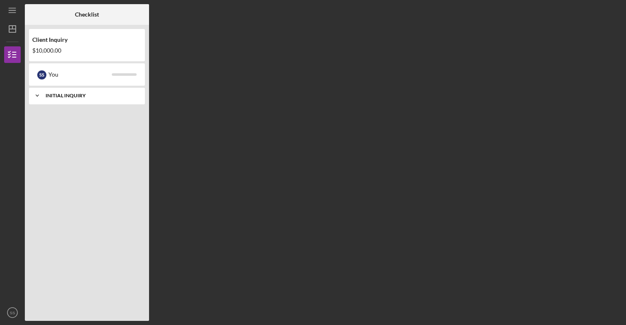
click at [138, 95] on div "Initial Inquiry" at bounding box center [92, 95] width 93 height 5
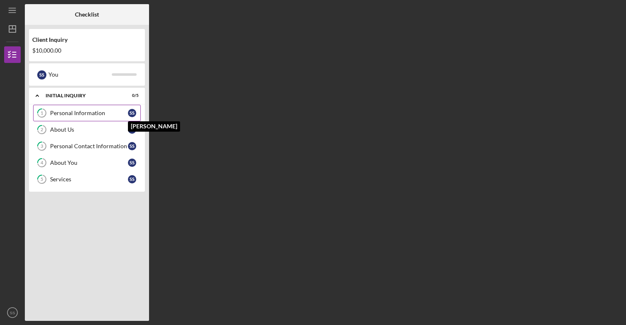
click at [132, 115] on div "S S" at bounding box center [132, 113] width 8 height 8
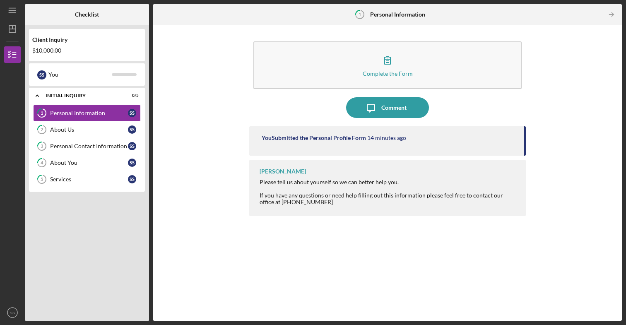
click at [361, 15] on tspan "1" at bounding box center [360, 14] width 2 height 5
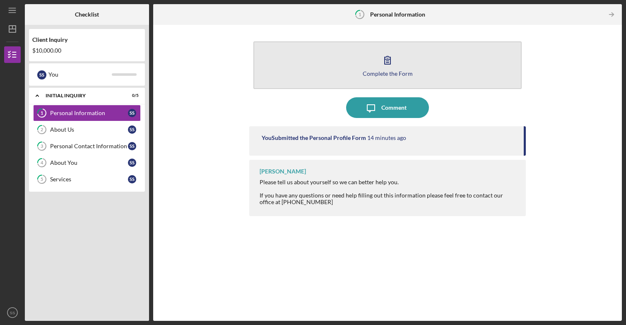
click at [384, 68] on icon "button" at bounding box center [387, 60] width 21 height 21
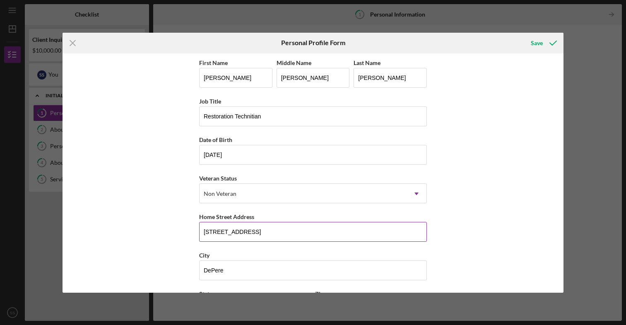
scroll to position [77, 0]
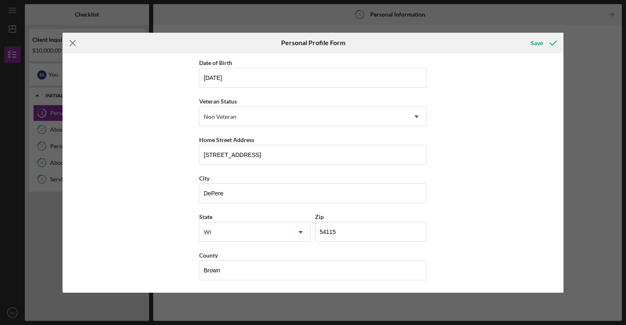
click at [75, 41] on icon "Icon/Menu Close" at bounding box center [73, 43] width 21 height 21
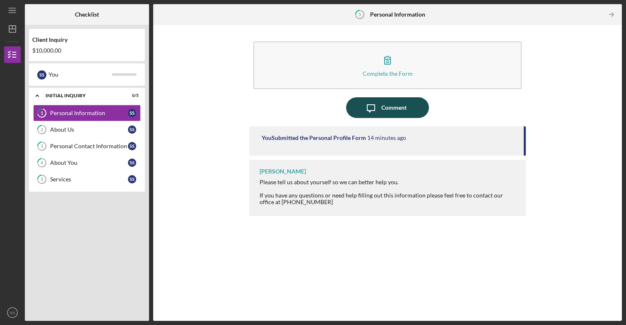
click at [386, 108] on div "Comment" at bounding box center [393, 107] width 25 height 21
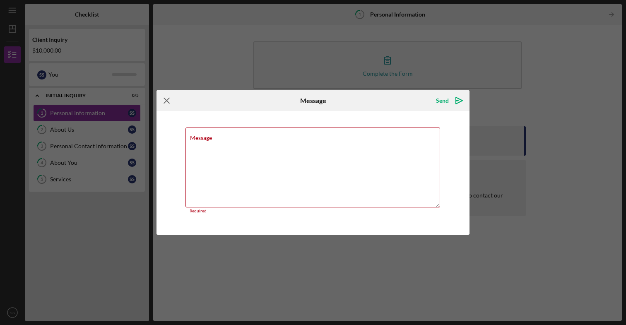
click at [171, 102] on icon "Icon/Menu Close" at bounding box center [166, 100] width 21 height 21
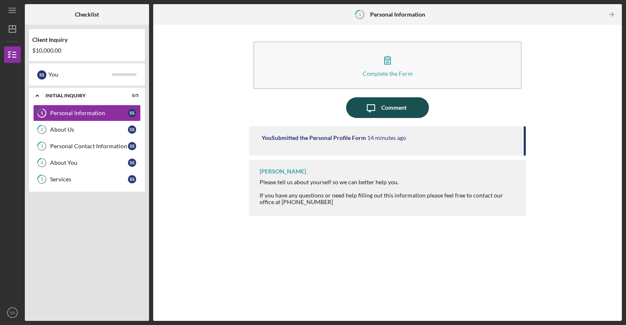
click at [377, 109] on icon "Icon/Message" at bounding box center [371, 107] width 21 height 21
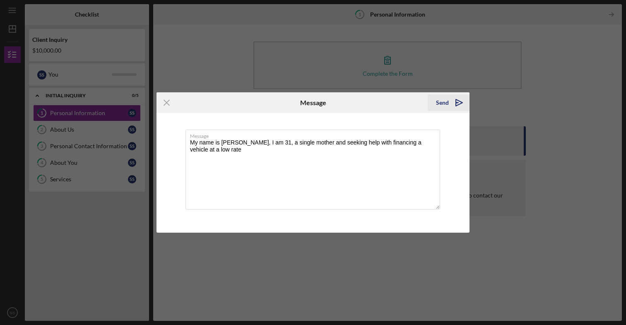
type textarea "My name is [PERSON_NAME], I am 31, a single mother and seeking help with financ…"
click at [460, 107] on icon "Icon/icon-invite-send" at bounding box center [459, 102] width 21 height 21
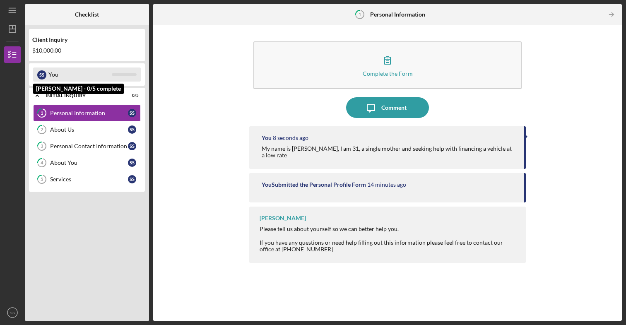
click at [104, 73] on div "You" at bounding box center [79, 74] width 63 height 14
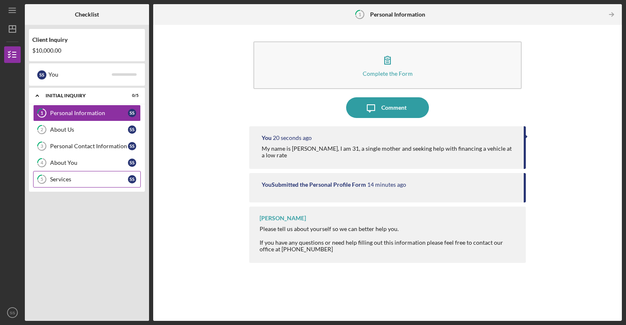
click at [69, 185] on link "5 Services S S" at bounding box center [87, 179] width 108 height 17
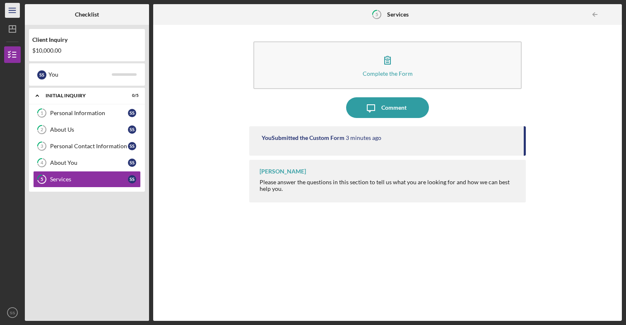
click at [12, 8] on icon "Icon/Menu" at bounding box center [12, 10] width 19 height 19
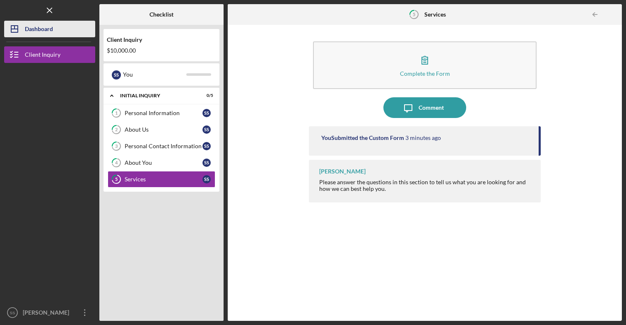
click at [26, 34] on div "Dashboard" at bounding box center [39, 30] width 28 height 19
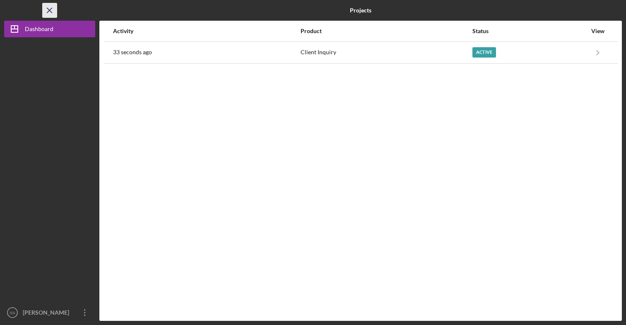
click at [43, 13] on icon "Icon/Menu Close" at bounding box center [50, 10] width 19 height 19
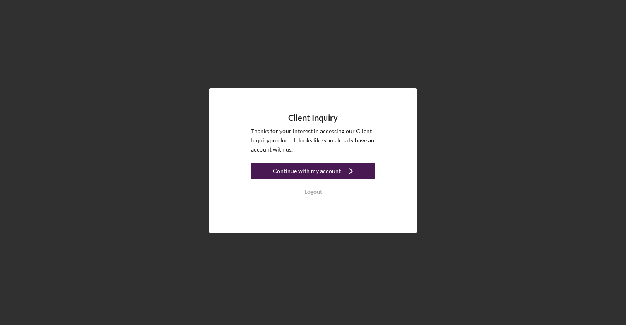
click at [324, 172] on div "Continue with my account" at bounding box center [307, 171] width 68 height 17
